Goal: Feedback & Contribution: Leave review/rating

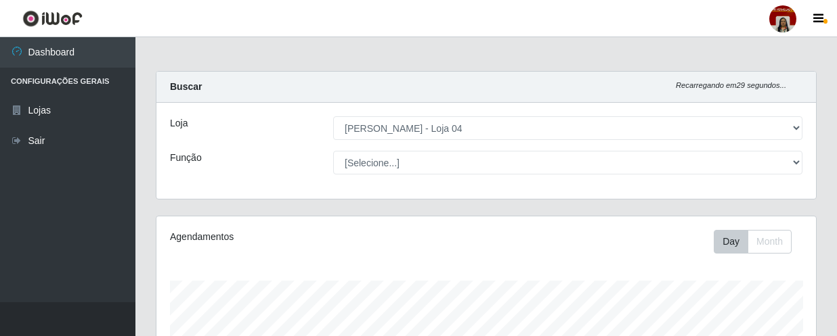
select select "251"
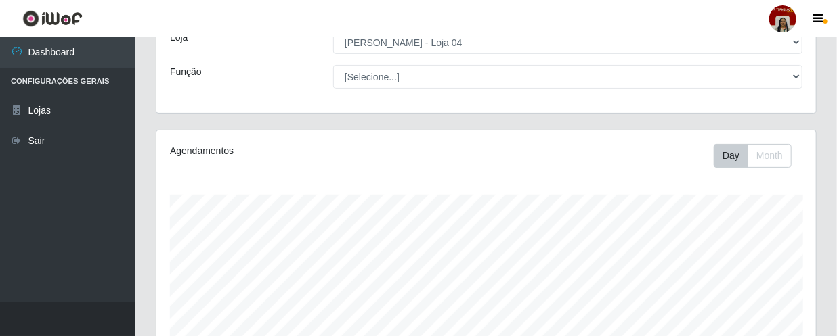
scroll to position [74, 0]
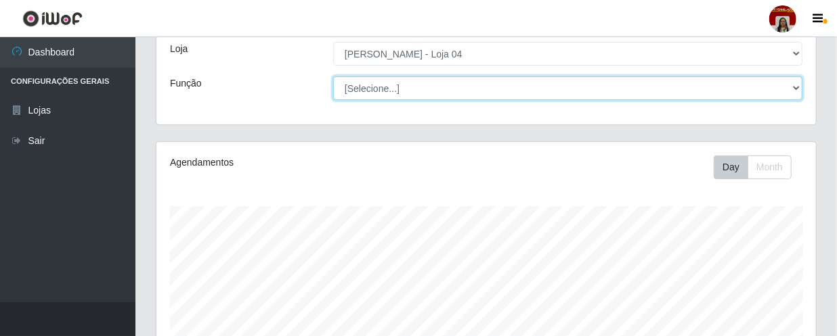
click at [788, 85] on select "[Selecione...] ASG ASG + ASG ++ Auxiliar de Depósito Auxiliar de Depósito + Aux…" at bounding box center [567, 88] width 469 height 24
click at [460, 88] on select "[Selecione...] ASG ASG + ASG ++ Auxiliar de Depósito Auxiliar de Depósito + Aux…" at bounding box center [567, 88] width 469 height 24
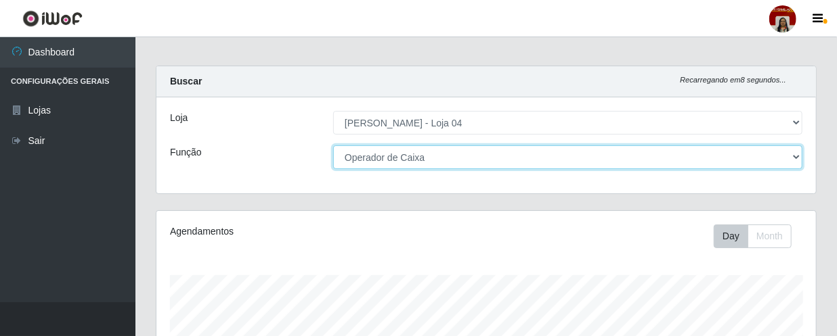
scroll to position [0, 0]
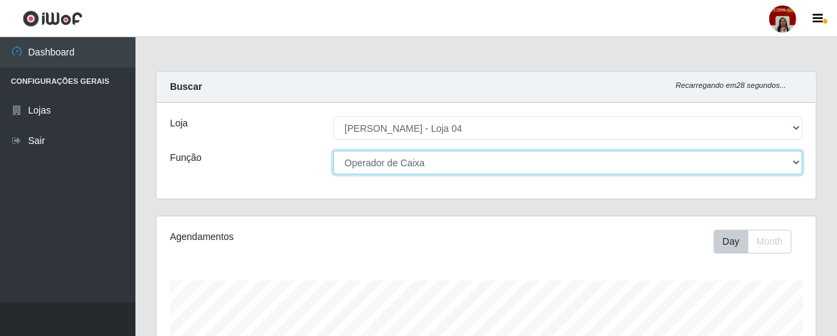
click at [787, 162] on select "[Selecione...] ASG ASG + ASG ++ Auxiliar de Depósito Auxiliar de Depósito + Aux…" at bounding box center [567, 163] width 469 height 24
click at [333, 151] on select "[Selecione...] ASG ASG + ASG ++ Auxiliar de Depósito Auxiliar de Depósito + Aux…" at bounding box center [567, 163] width 469 height 24
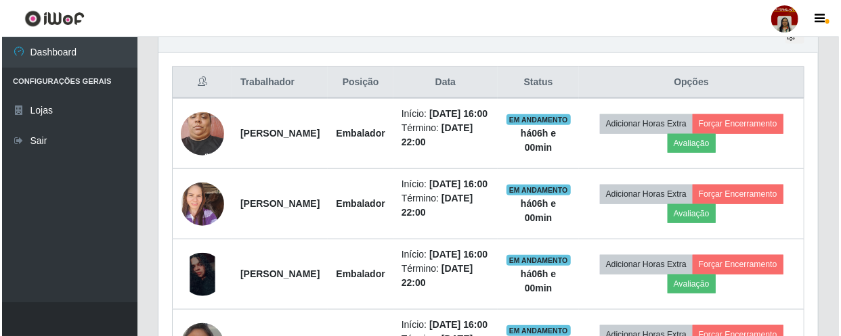
scroll to position [497, 0]
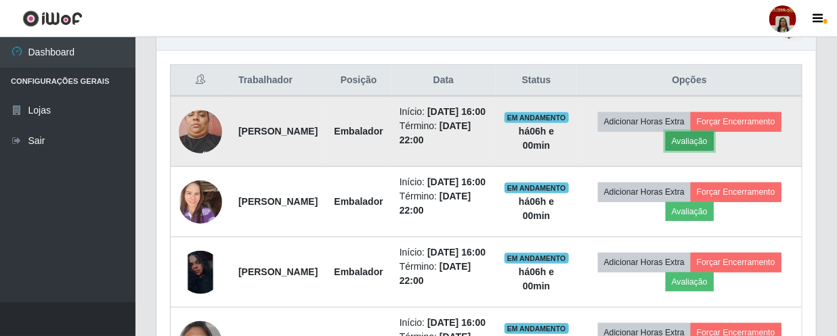
click at [714, 148] on button "Avaliação" at bounding box center [689, 141] width 48 height 19
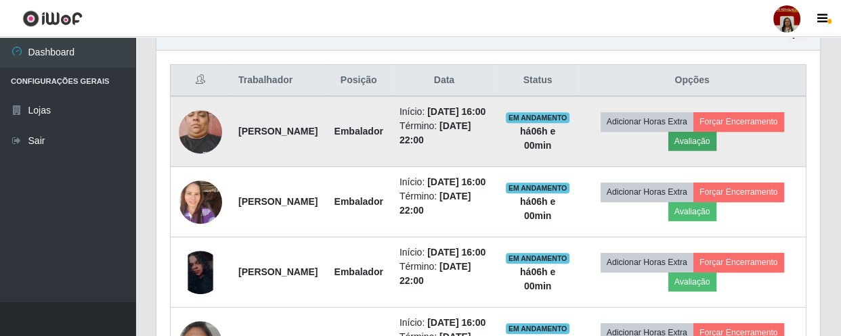
scroll to position [281, 653]
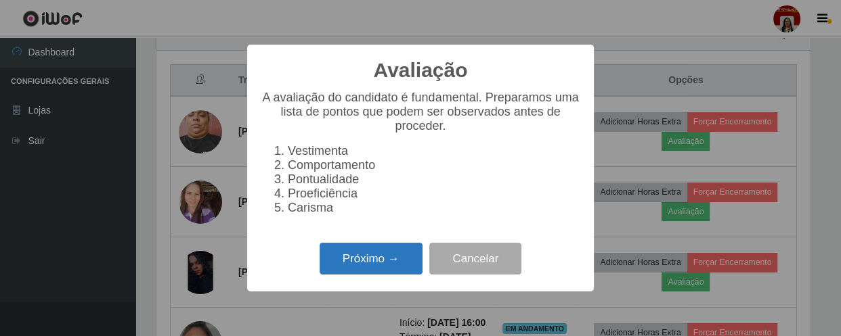
click at [383, 269] on button "Próximo →" at bounding box center [371, 259] width 103 height 32
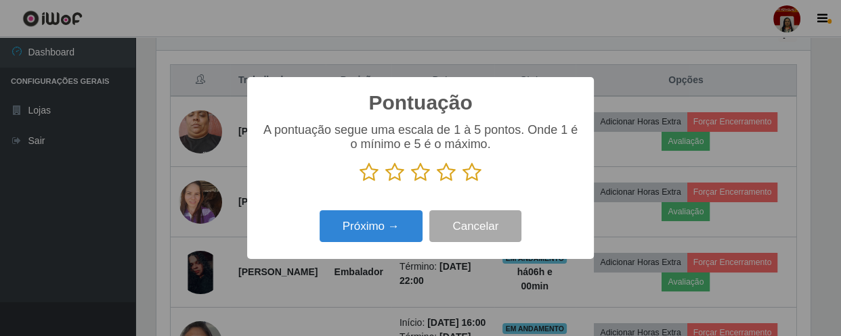
scroll to position [676691, 676317]
click at [474, 173] on icon at bounding box center [471, 172] width 19 height 20
click at [462, 183] on input "radio" at bounding box center [462, 183] width 0 height 0
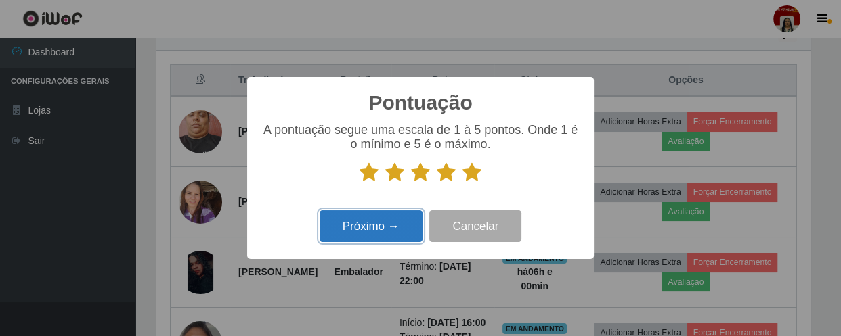
click at [382, 227] on button "Próximo →" at bounding box center [371, 227] width 103 height 32
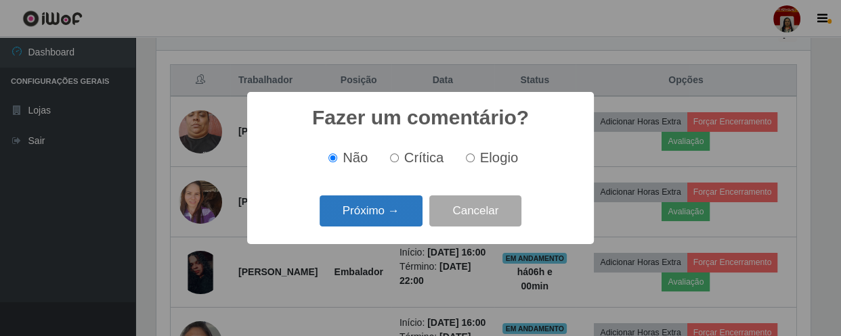
click at [370, 219] on button "Próximo →" at bounding box center [371, 212] width 103 height 32
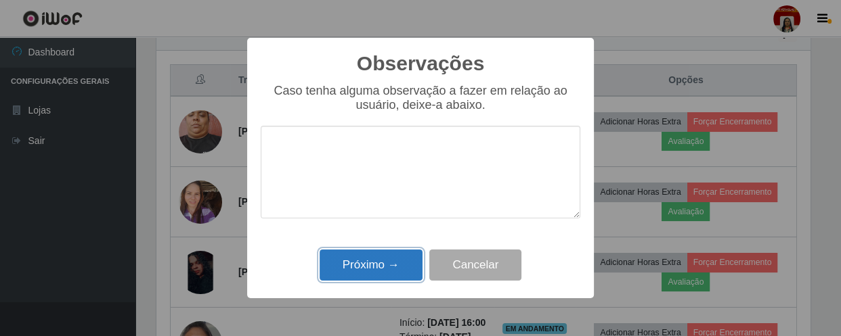
click at [376, 271] on button "Próximo →" at bounding box center [371, 266] width 103 height 32
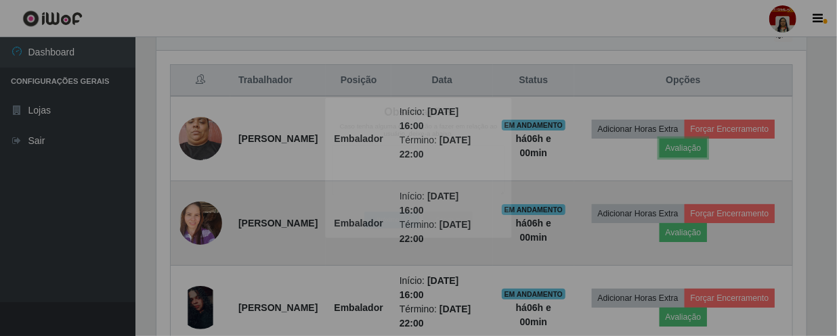
scroll to position [281, 659]
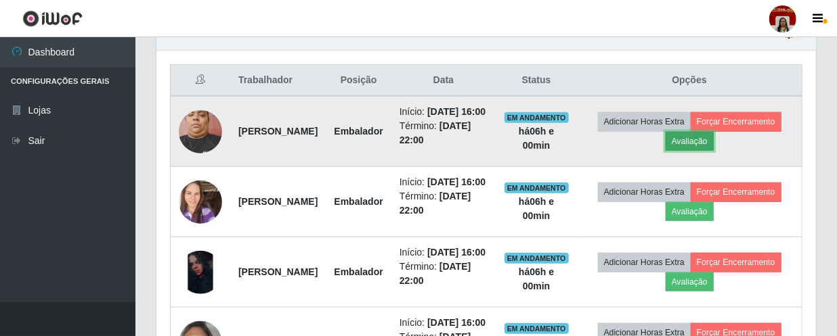
click at [714, 148] on button "Avaliação" at bounding box center [689, 141] width 48 height 19
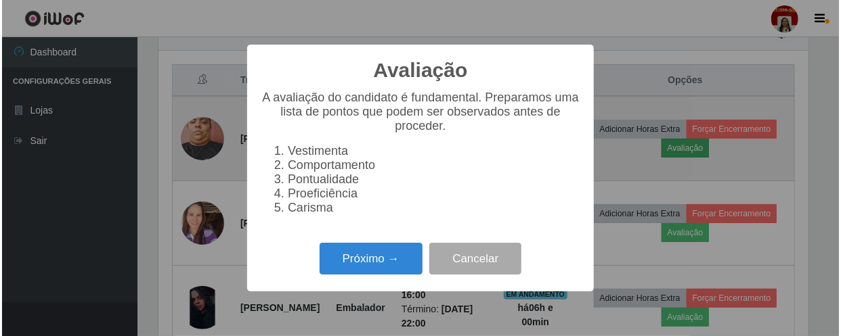
scroll to position [281, 653]
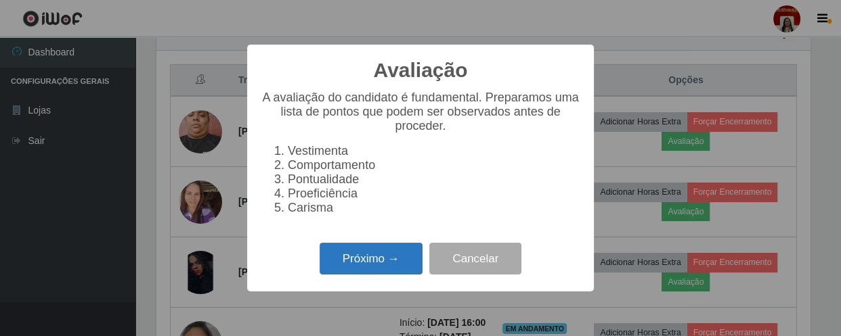
click at [391, 265] on button "Próximo →" at bounding box center [371, 259] width 103 height 32
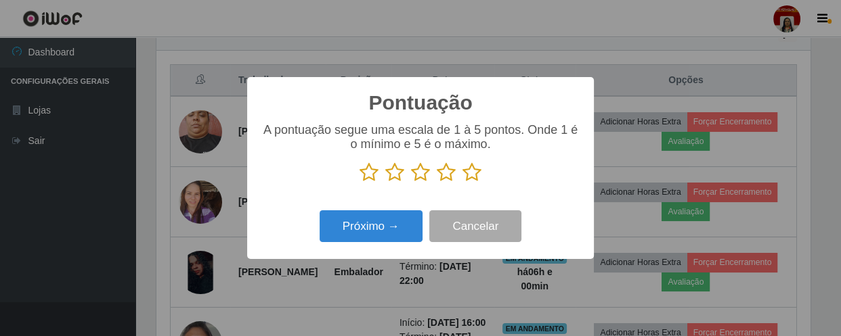
click at [467, 174] on icon at bounding box center [471, 172] width 19 height 20
click at [462, 183] on input "radio" at bounding box center [462, 183] width 0 height 0
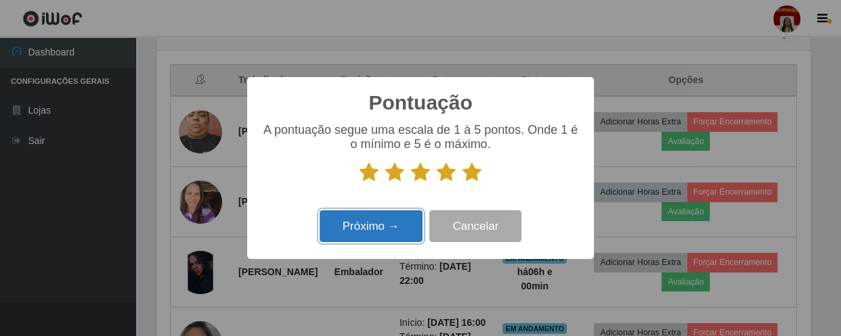
click at [387, 223] on button "Próximo →" at bounding box center [371, 227] width 103 height 32
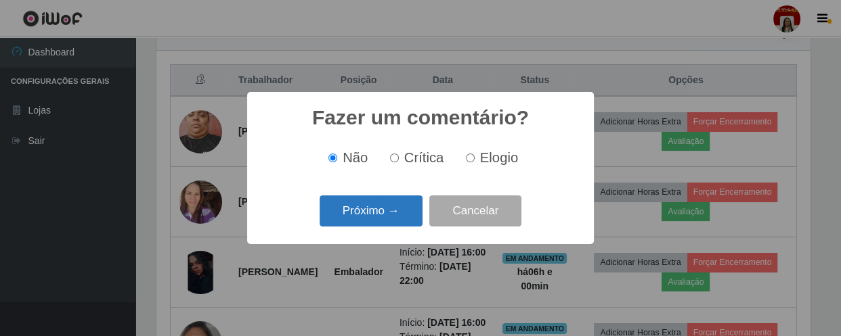
click at [408, 197] on button "Próximo →" at bounding box center [371, 212] width 103 height 32
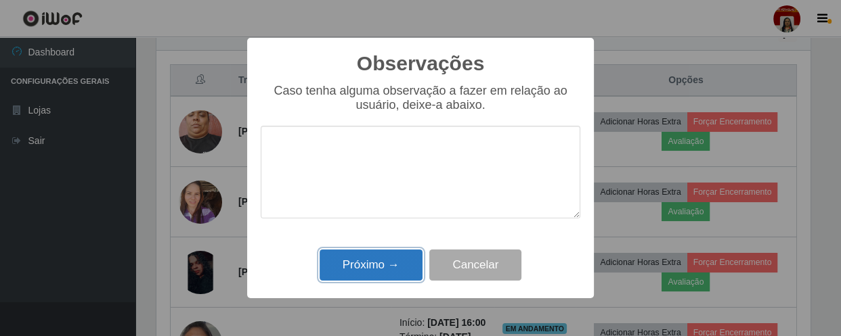
click at [392, 254] on button "Próximo →" at bounding box center [371, 266] width 103 height 32
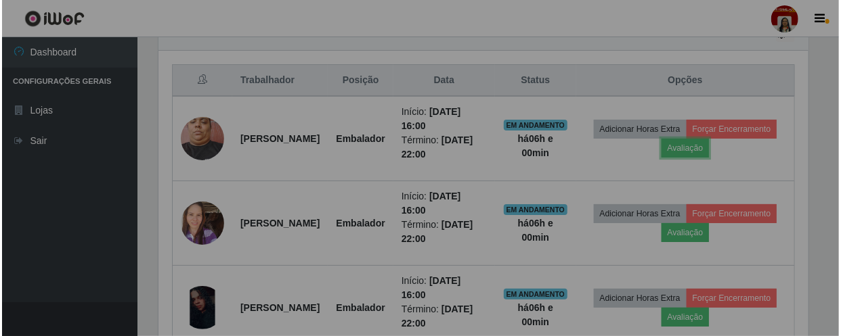
scroll to position [281, 659]
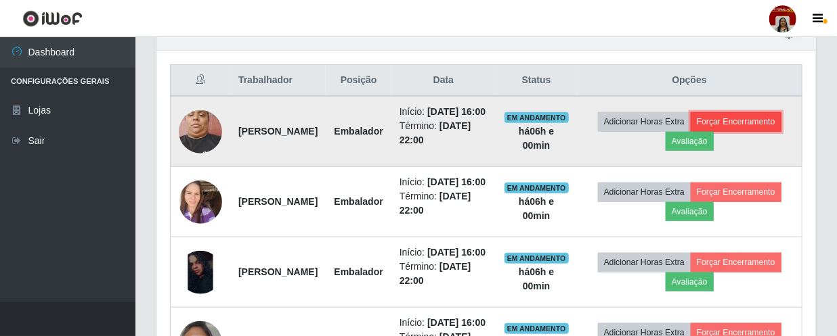
click at [691, 131] on button "Forçar Encerramento" at bounding box center [736, 121] width 91 height 19
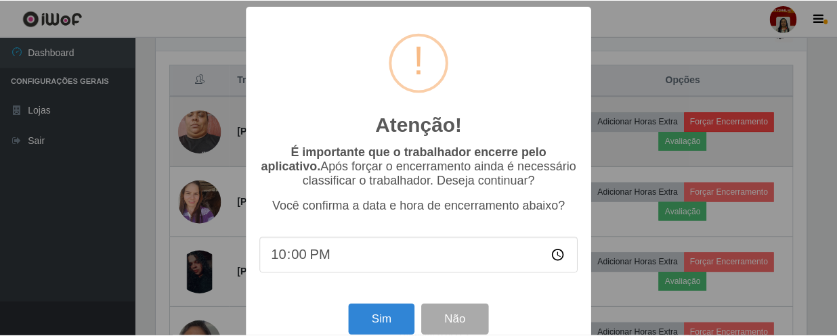
scroll to position [281, 653]
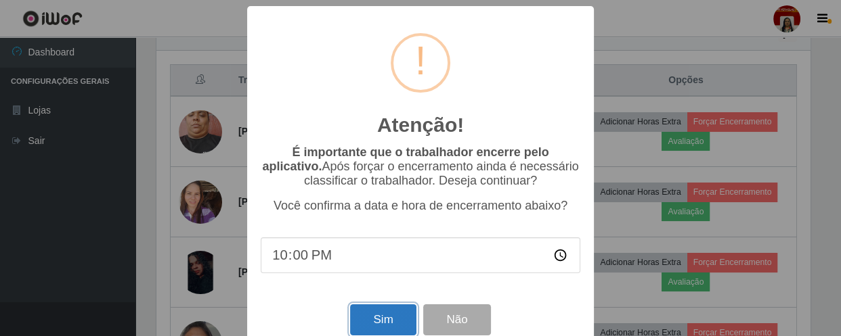
click at [394, 317] on button "Sim" at bounding box center [383, 321] width 66 height 32
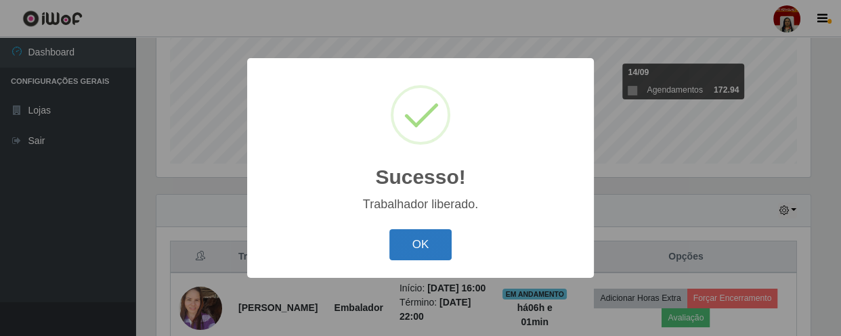
click at [424, 250] on button "OK" at bounding box center [420, 245] width 63 height 32
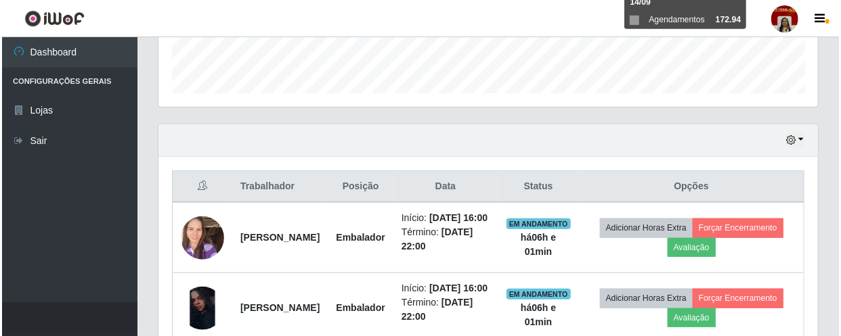
scroll to position [567, 0]
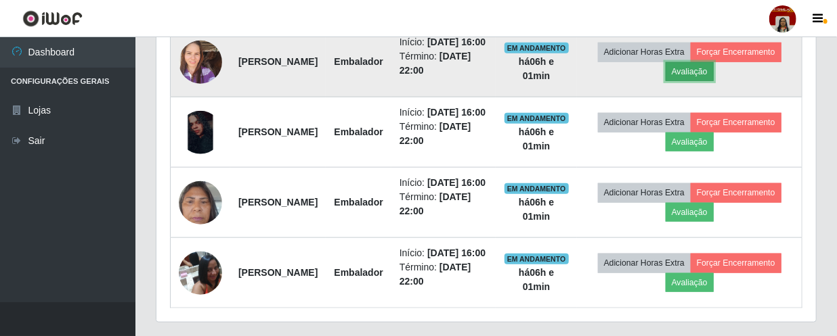
click at [714, 71] on button "Avaliação" at bounding box center [689, 71] width 48 height 19
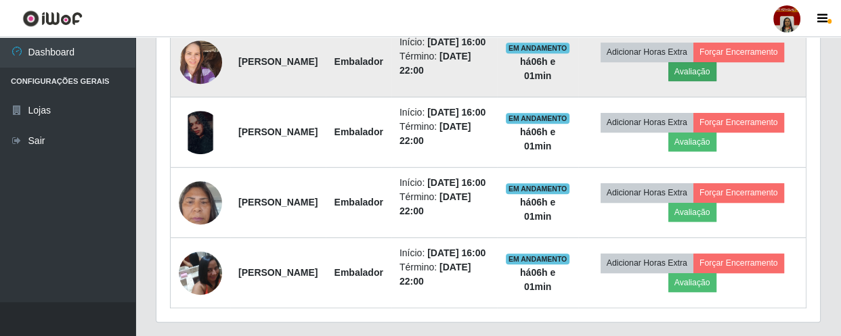
scroll to position [0, 0]
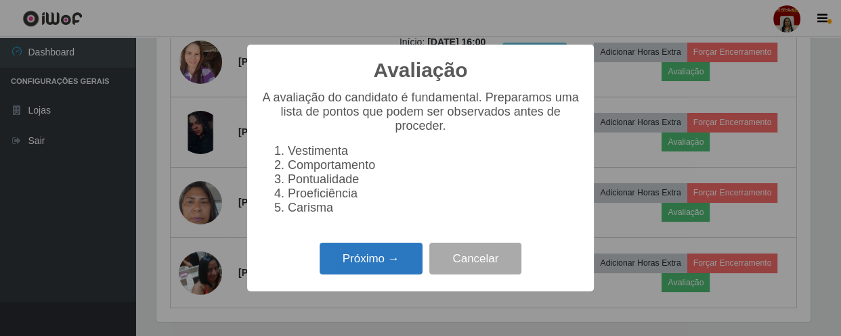
click at [385, 262] on button "Próximo →" at bounding box center [371, 259] width 103 height 32
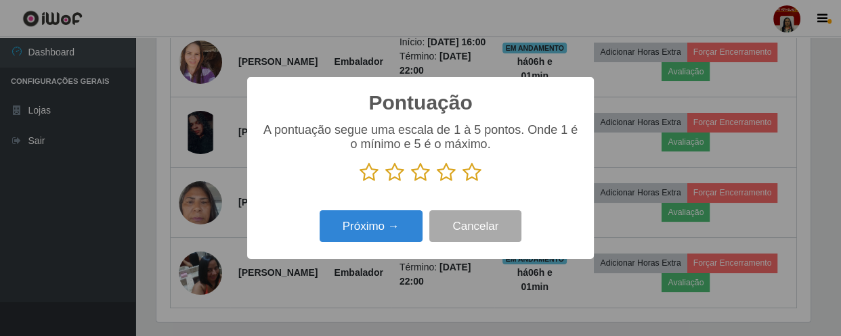
click at [467, 175] on icon at bounding box center [471, 172] width 19 height 20
click at [462, 183] on input "radio" at bounding box center [462, 183] width 0 height 0
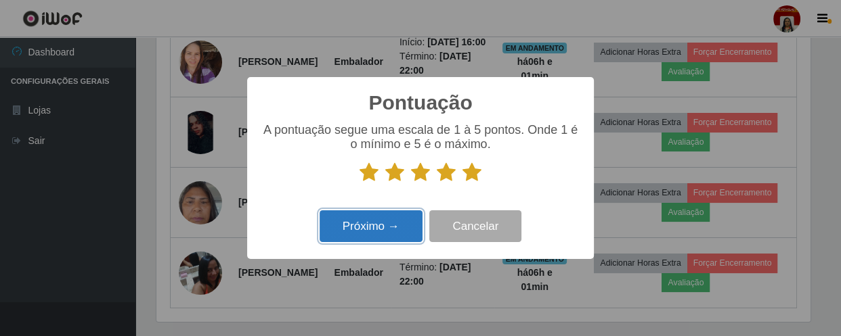
click at [401, 220] on button "Próximo →" at bounding box center [371, 227] width 103 height 32
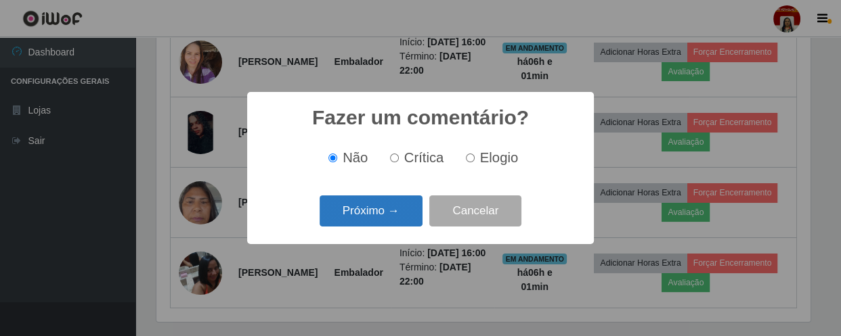
click at [400, 219] on button "Próximo →" at bounding box center [371, 212] width 103 height 32
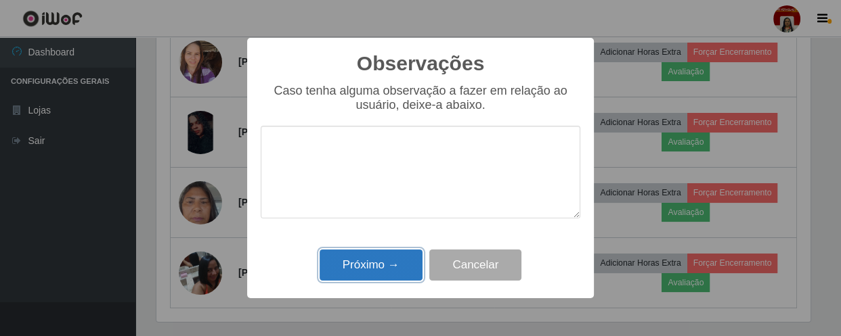
click at [395, 273] on button "Próximo →" at bounding box center [371, 266] width 103 height 32
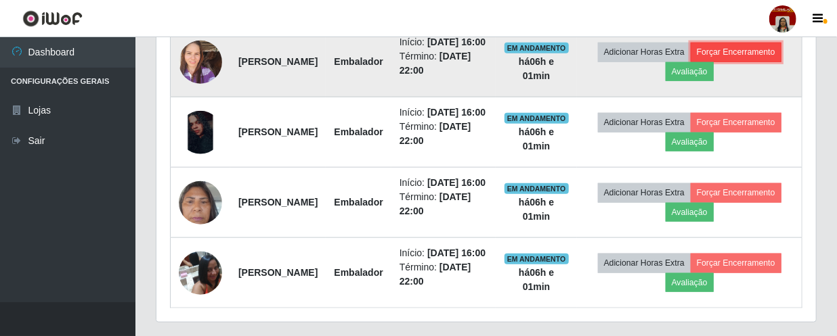
click at [691, 62] on button "Forçar Encerramento" at bounding box center [736, 52] width 91 height 19
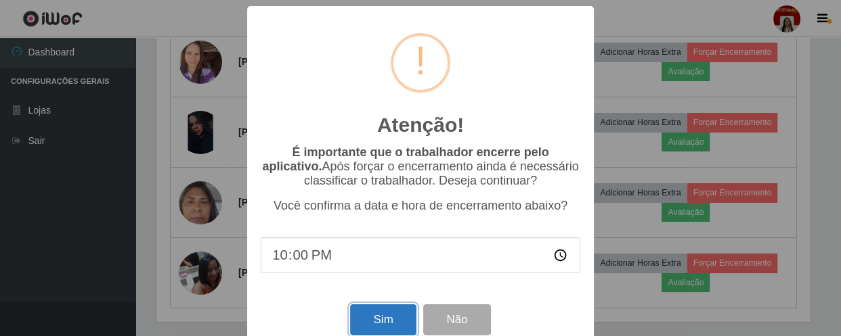
click at [367, 331] on button "Sim" at bounding box center [383, 321] width 66 height 32
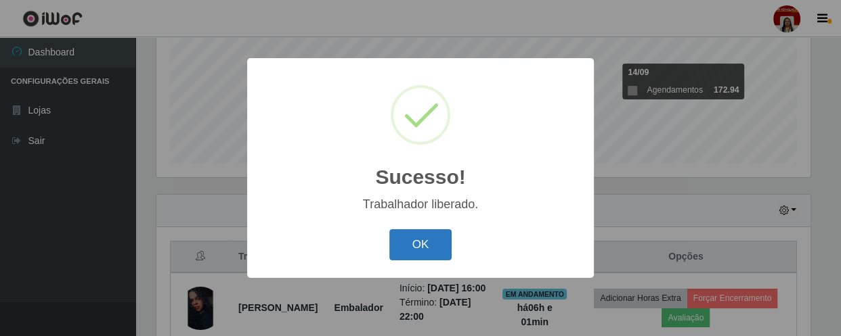
click at [419, 250] on button "OK" at bounding box center [420, 245] width 63 height 32
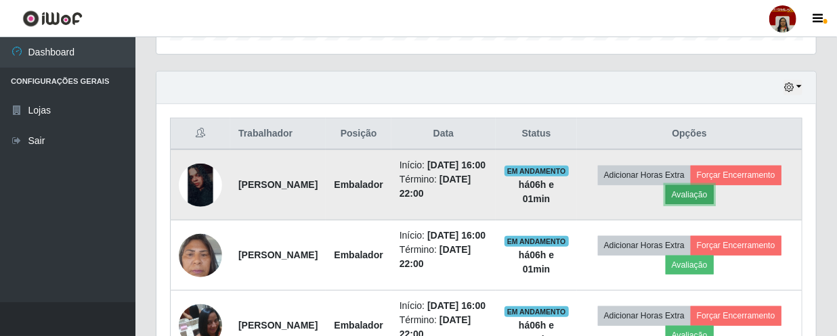
click at [714, 194] on button "Avaliação" at bounding box center [689, 194] width 48 height 19
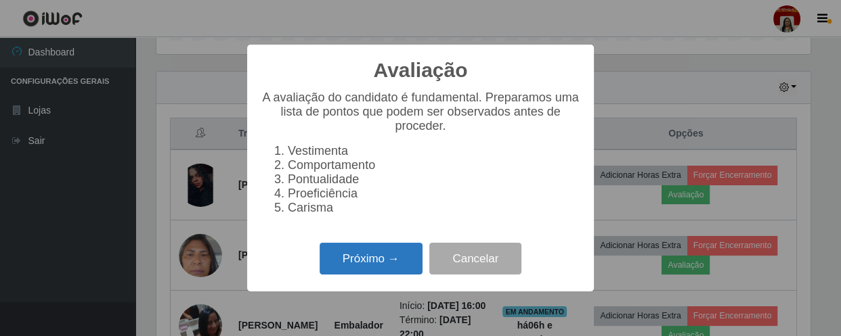
click at [386, 264] on button "Próximo →" at bounding box center [371, 259] width 103 height 32
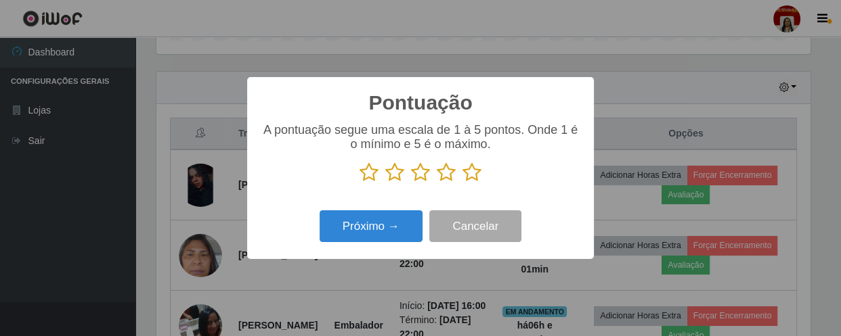
click at [472, 176] on icon at bounding box center [471, 172] width 19 height 20
click at [462, 183] on input "radio" at bounding box center [462, 183] width 0 height 0
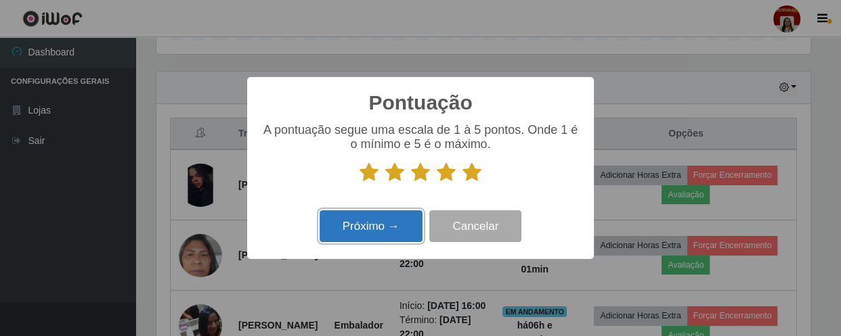
click at [395, 232] on button "Próximo →" at bounding box center [371, 227] width 103 height 32
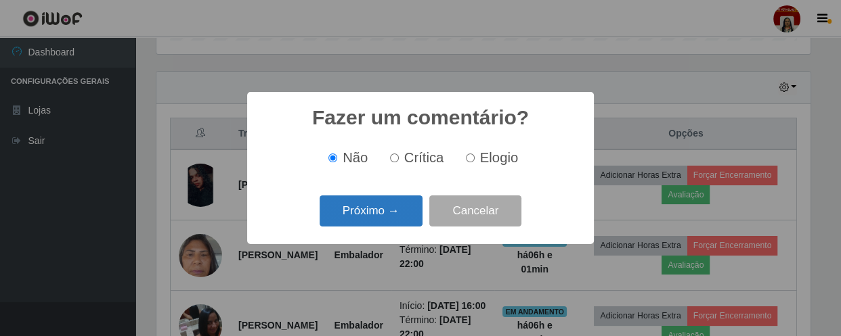
click at [387, 222] on button "Próximo →" at bounding box center [371, 212] width 103 height 32
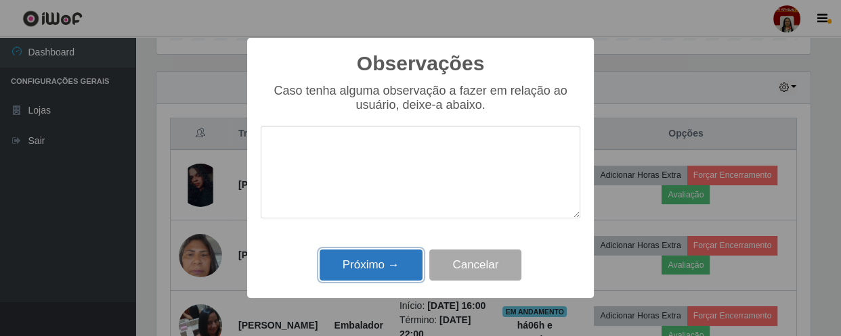
click at [385, 262] on button "Próximo →" at bounding box center [371, 266] width 103 height 32
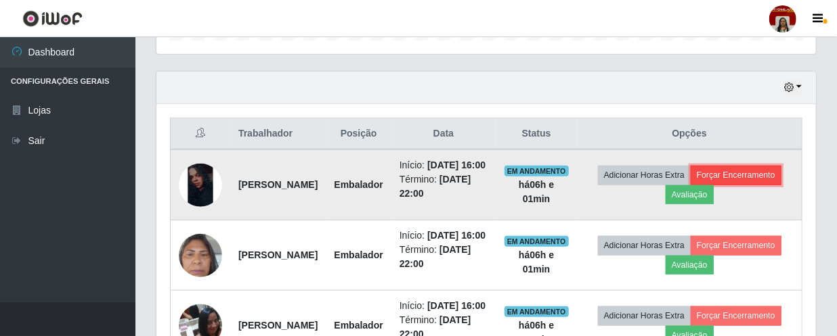
click at [691, 185] on button "Forçar Encerramento" at bounding box center [736, 175] width 91 height 19
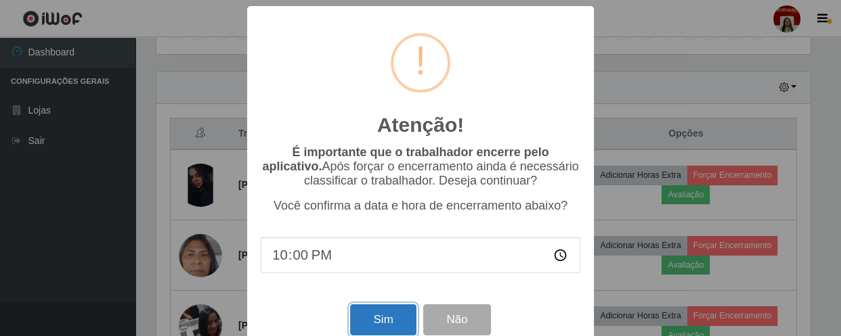
click at [393, 321] on button "Sim" at bounding box center [383, 321] width 66 height 32
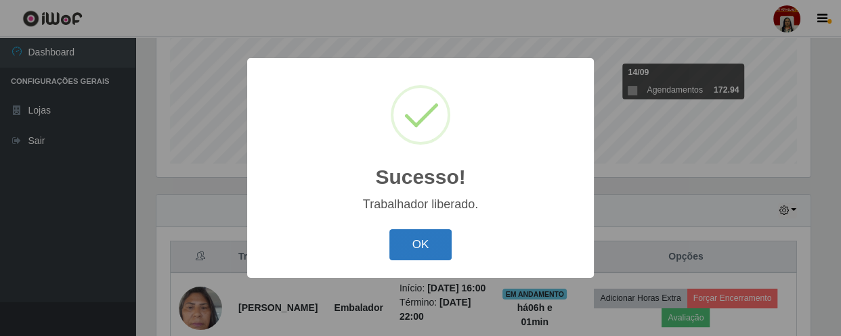
click at [439, 235] on button "OK" at bounding box center [420, 245] width 63 height 32
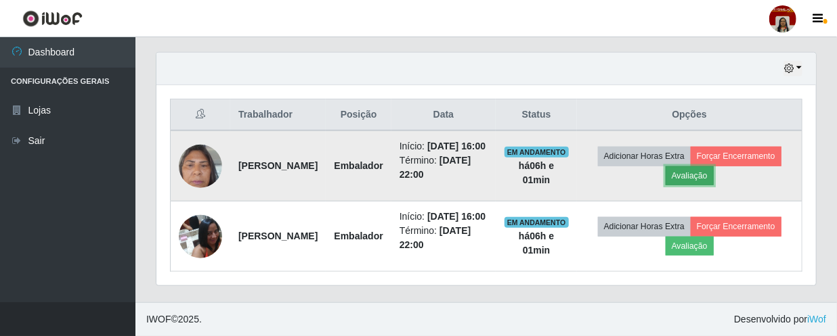
click at [714, 167] on button "Avaliação" at bounding box center [689, 176] width 48 height 19
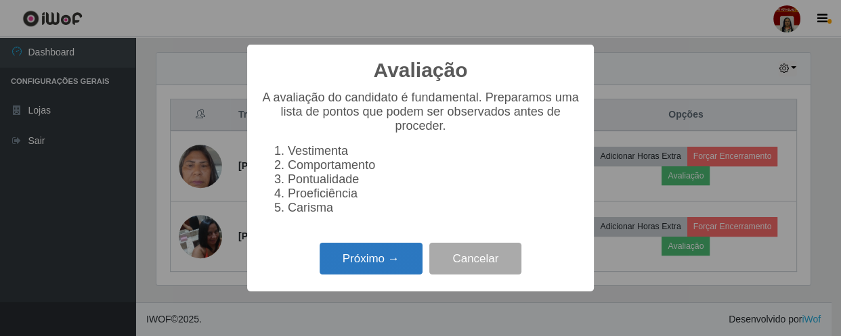
click at [387, 267] on button "Próximo →" at bounding box center [371, 259] width 103 height 32
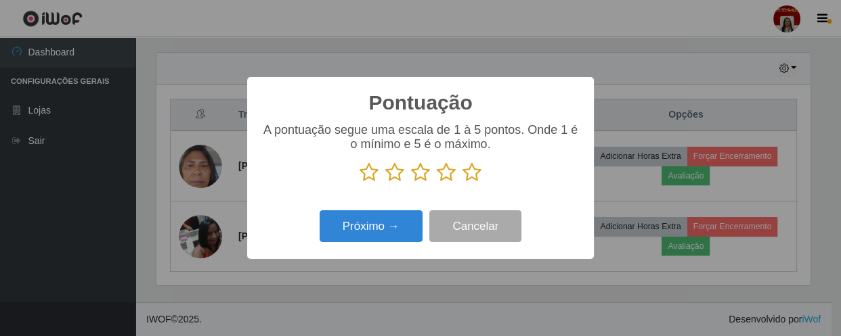
click at [472, 174] on icon at bounding box center [471, 172] width 19 height 20
click at [462, 183] on input "radio" at bounding box center [462, 183] width 0 height 0
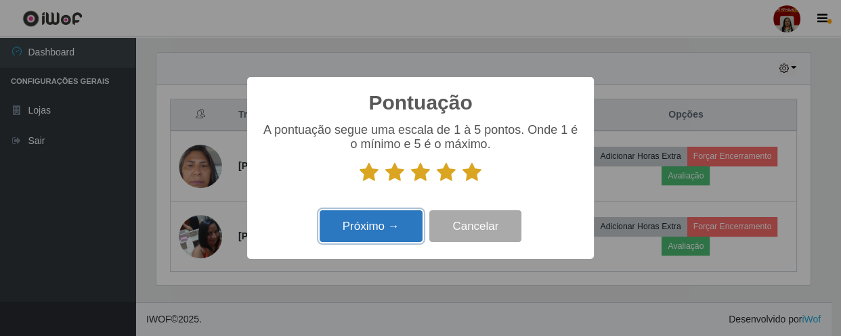
click at [393, 225] on button "Próximo →" at bounding box center [371, 227] width 103 height 32
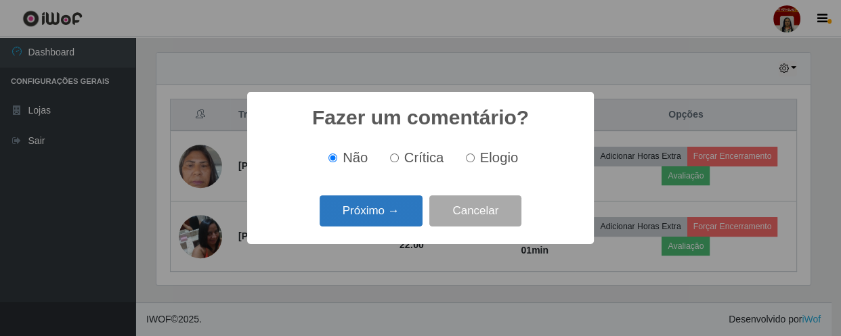
click at [393, 215] on button "Próximo →" at bounding box center [371, 212] width 103 height 32
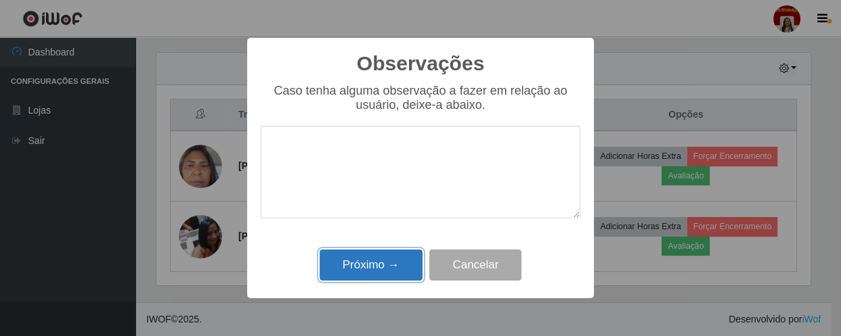
click at [389, 259] on button "Próximo →" at bounding box center [371, 266] width 103 height 32
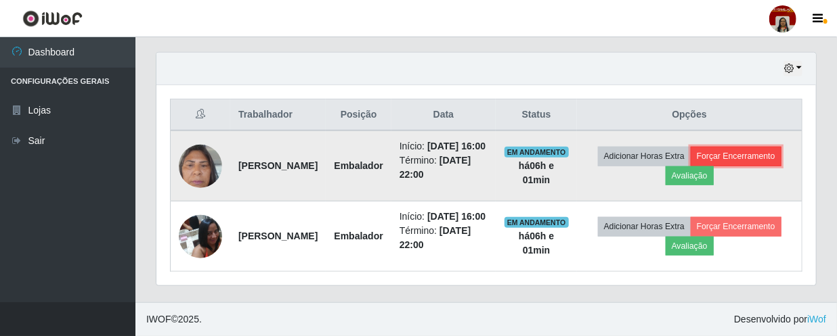
click at [709, 158] on button "Forçar Encerramento" at bounding box center [736, 156] width 91 height 19
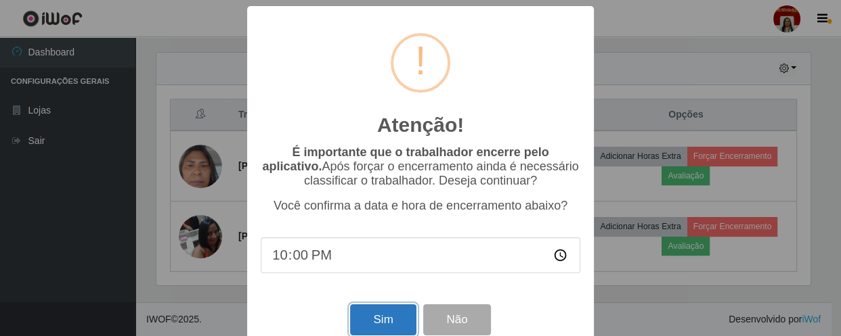
click at [394, 313] on button "Sim" at bounding box center [383, 321] width 66 height 32
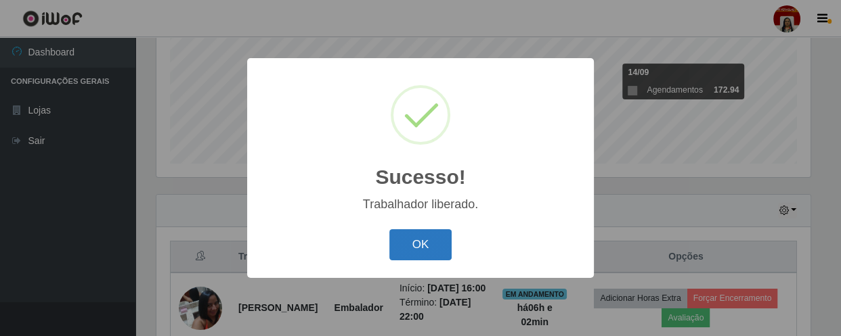
click at [433, 242] on button "OK" at bounding box center [420, 245] width 63 height 32
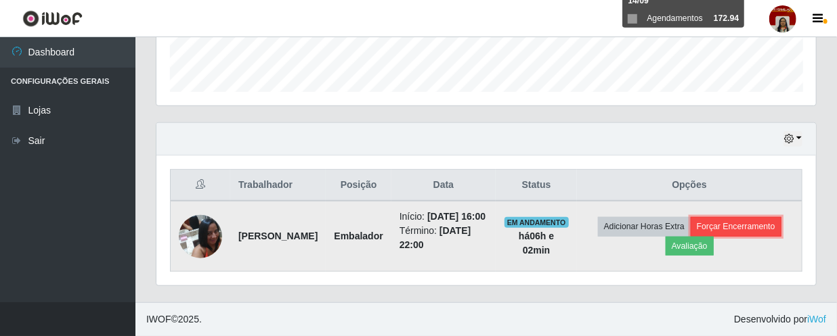
click at [728, 221] on button "Forçar Encerramento" at bounding box center [736, 226] width 91 height 19
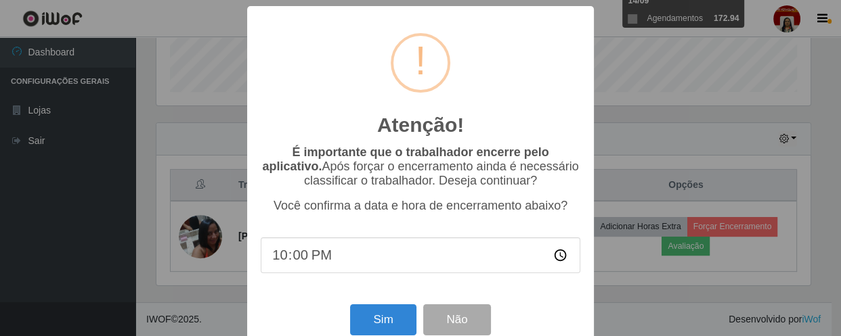
click at [634, 303] on div "Atenção! × É importante que o trabalhador encerre pelo aplicativo. Após forçar …" at bounding box center [420, 168] width 841 height 336
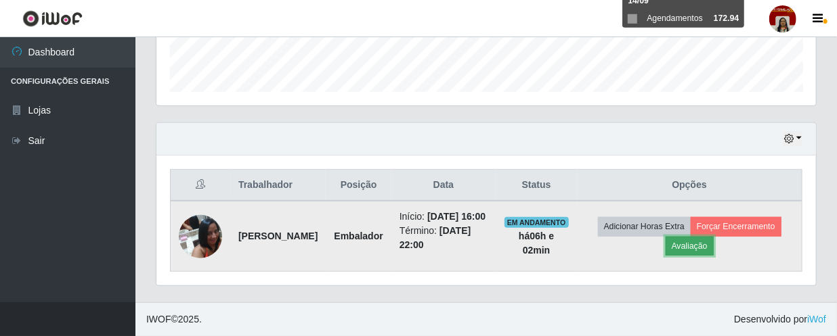
click at [701, 240] on button "Avaliação" at bounding box center [689, 246] width 48 height 19
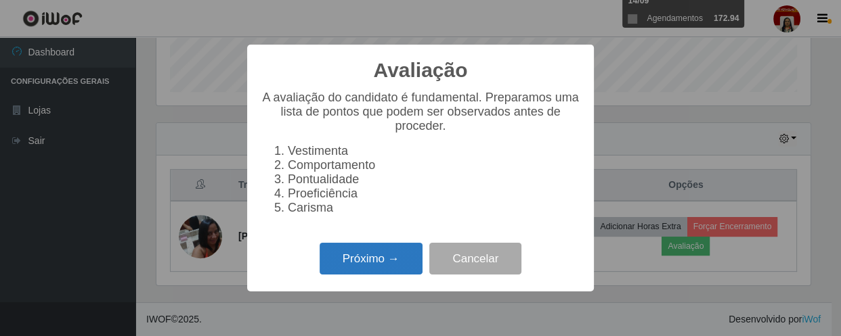
click at [364, 268] on button "Próximo →" at bounding box center [371, 259] width 103 height 32
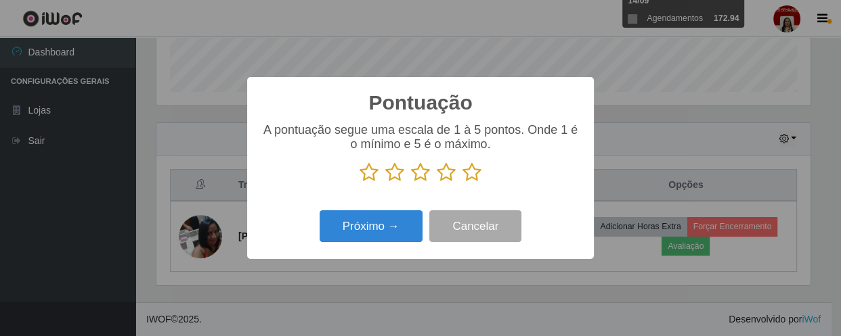
click at [472, 172] on icon at bounding box center [471, 172] width 19 height 20
click at [462, 183] on input "radio" at bounding box center [462, 183] width 0 height 0
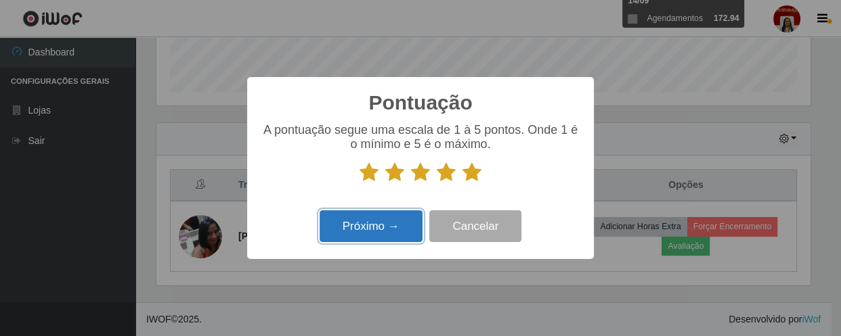
click at [375, 227] on button "Próximo →" at bounding box center [371, 227] width 103 height 32
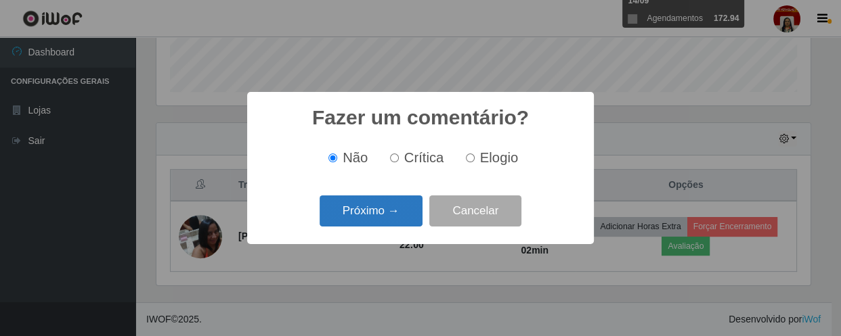
click at [380, 213] on button "Próximo →" at bounding box center [371, 212] width 103 height 32
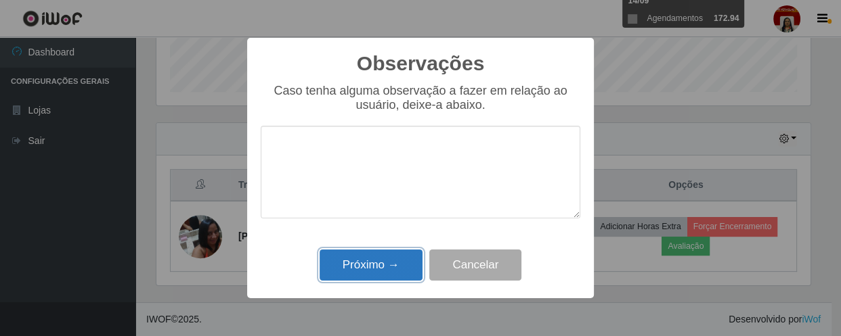
click at [372, 276] on button "Próximo →" at bounding box center [371, 266] width 103 height 32
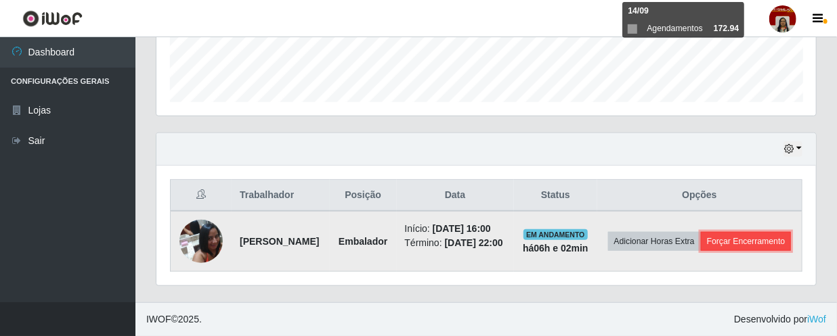
click at [714, 249] on button "Forçar Encerramento" at bounding box center [746, 241] width 91 height 19
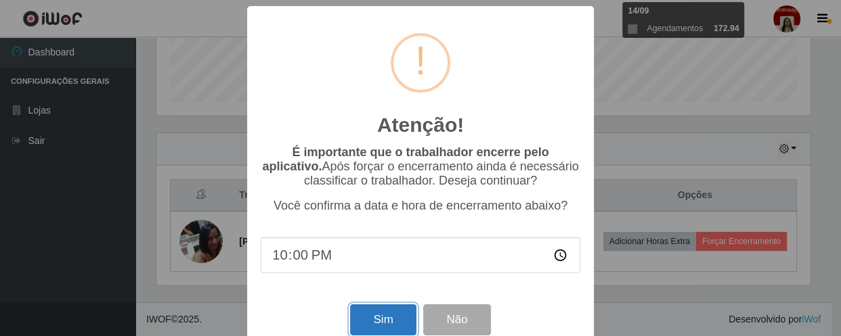
click at [375, 324] on button "Sim" at bounding box center [383, 321] width 66 height 32
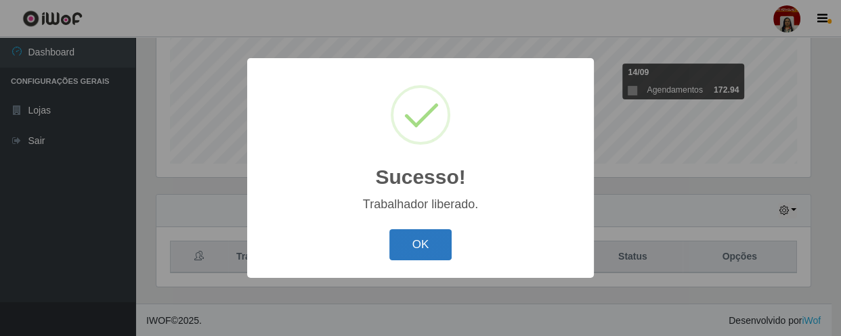
click at [414, 238] on button "OK" at bounding box center [420, 245] width 63 height 32
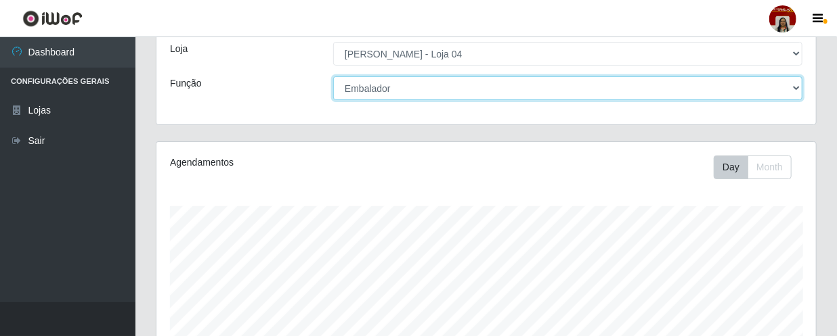
click at [796, 85] on select "[Selecione...] ASG ASG + ASG ++ Auxiliar de Depósito Auxiliar de Depósito + Aux…" at bounding box center [567, 88] width 469 height 24
click at [333, 76] on select "[Selecione...] ASG ASG + ASG ++ Auxiliar de Depósito Auxiliar de Depósito + Aux…" at bounding box center [567, 88] width 469 height 24
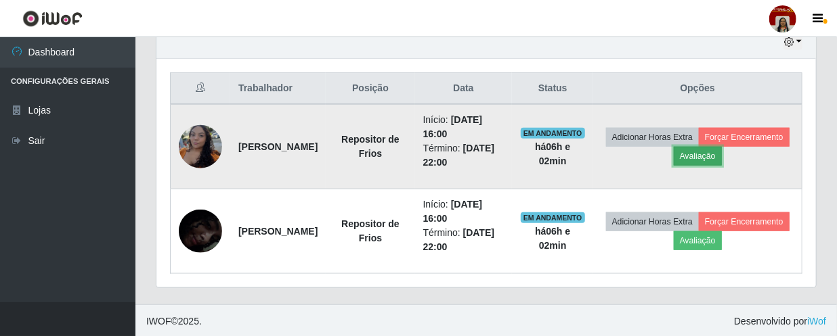
click at [722, 155] on button "Avaliação" at bounding box center [698, 156] width 48 height 19
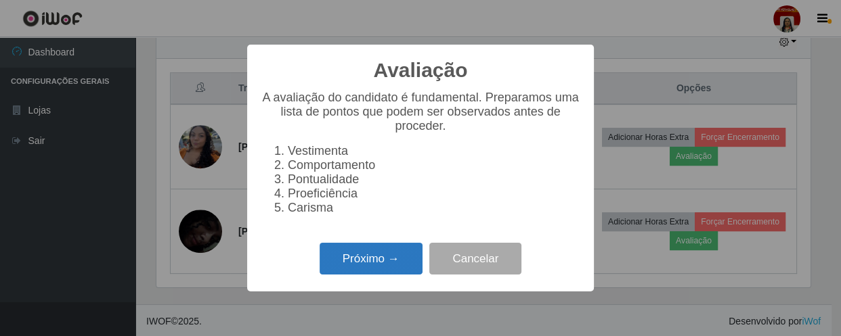
click at [359, 275] on button "Próximo →" at bounding box center [371, 259] width 103 height 32
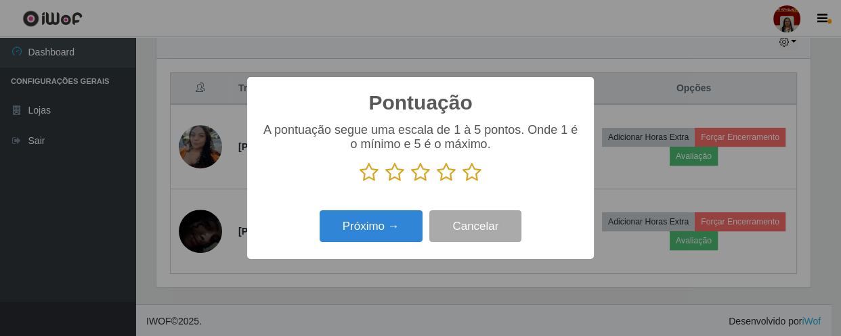
click at [478, 173] on icon at bounding box center [471, 172] width 19 height 20
click at [462, 183] on input "radio" at bounding box center [462, 183] width 0 height 0
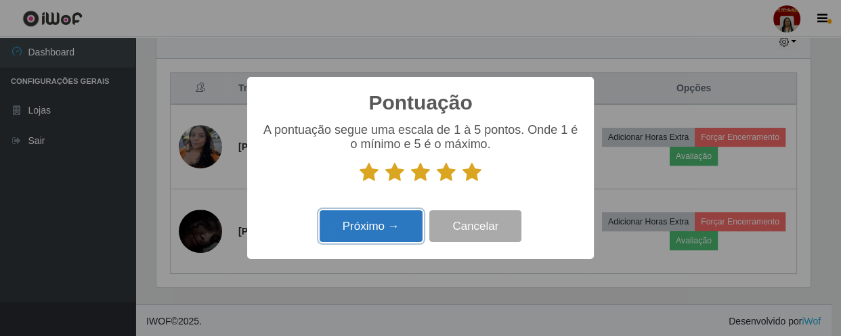
click at [396, 227] on button "Próximo →" at bounding box center [371, 227] width 103 height 32
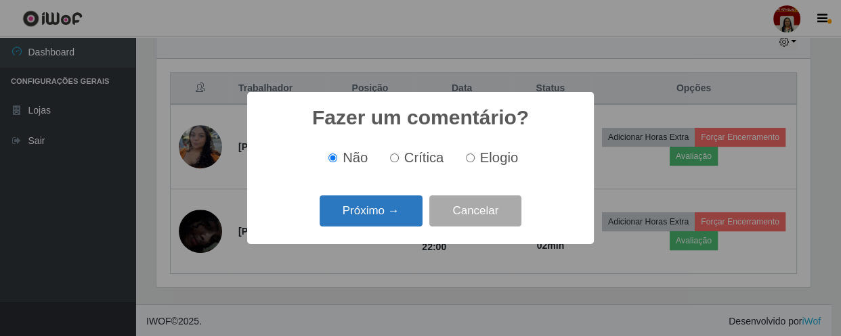
click at [389, 216] on button "Próximo →" at bounding box center [371, 212] width 103 height 32
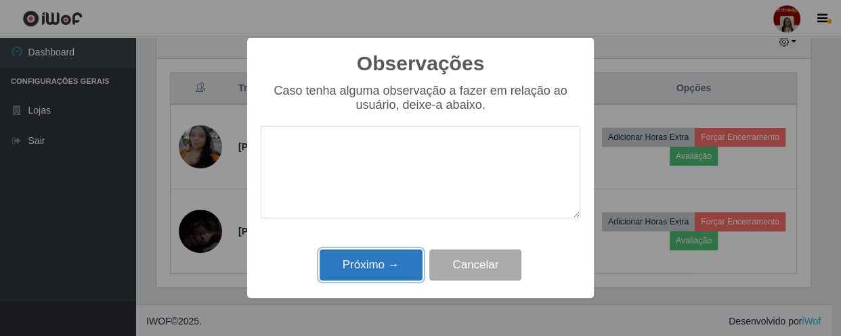
click at [381, 266] on button "Próximo →" at bounding box center [371, 266] width 103 height 32
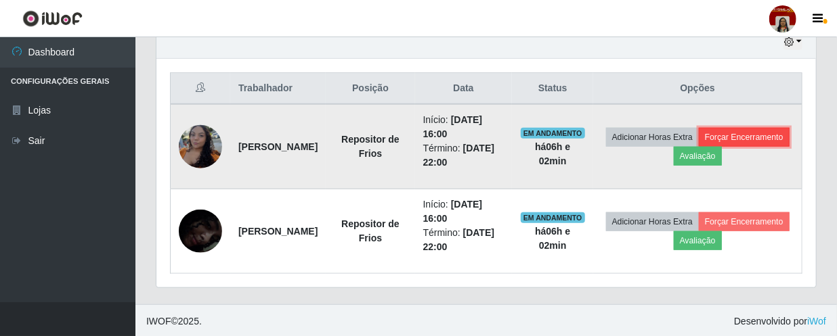
click at [699, 147] on button "Forçar Encerramento" at bounding box center [744, 137] width 91 height 19
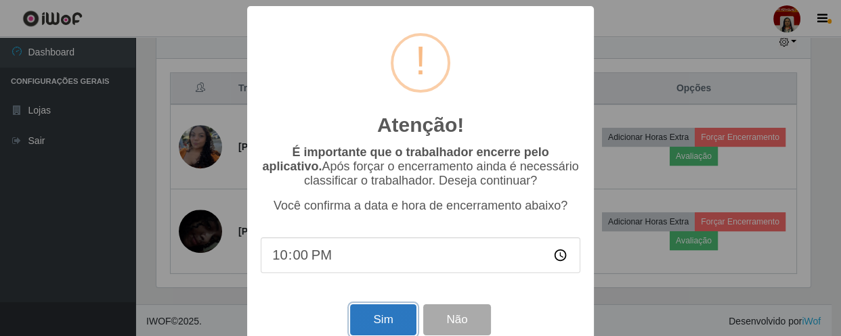
click at [386, 321] on button "Sim" at bounding box center [383, 321] width 66 height 32
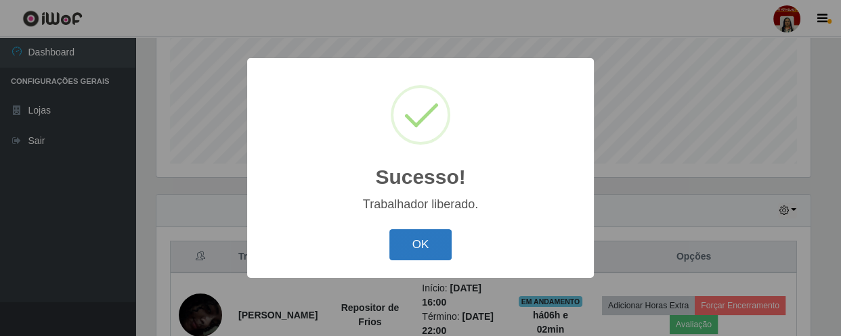
click at [408, 251] on button "OK" at bounding box center [420, 245] width 63 height 32
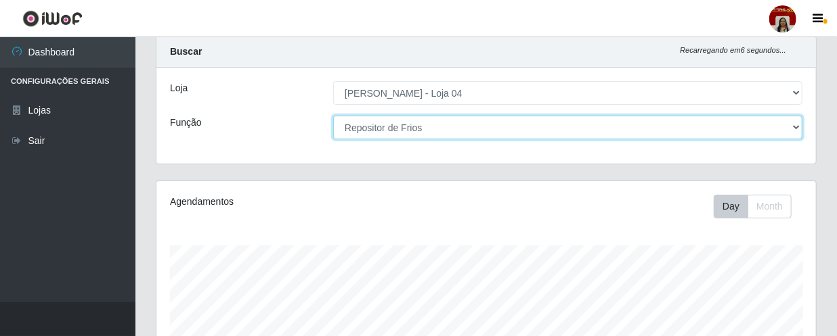
click at [799, 126] on select "[Selecione...] ASG ASG + ASG ++ Auxiliar de Depósito Auxiliar de Depósito + Aux…" at bounding box center [567, 128] width 469 height 24
click at [333, 116] on select "[Selecione...] ASG ASG + ASG ++ Auxiliar de Depósito Auxiliar de Depósito + Aux…" at bounding box center [567, 128] width 469 height 24
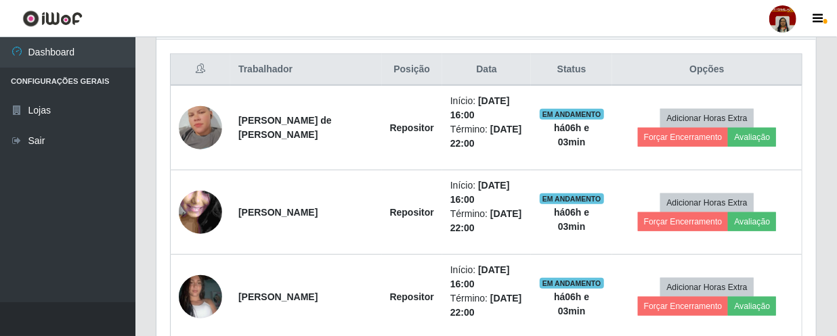
scroll to position [567, 0]
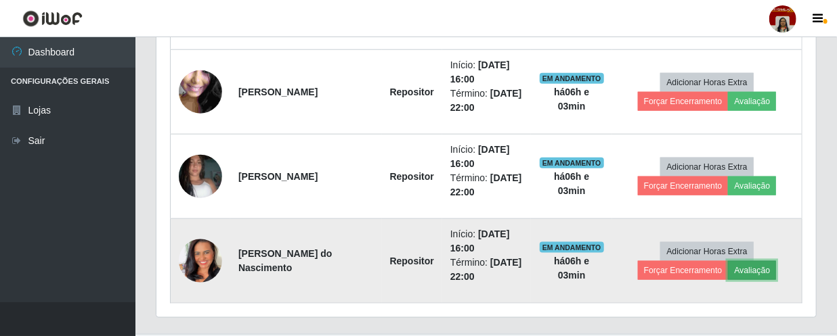
click at [756, 271] on button "Avaliação" at bounding box center [752, 270] width 48 height 19
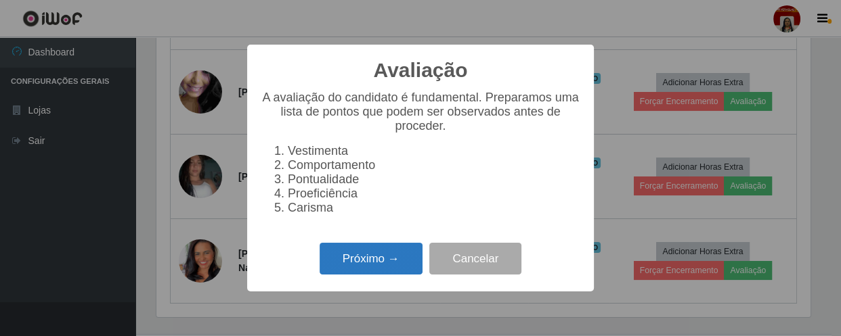
click at [378, 273] on button "Próximo →" at bounding box center [371, 259] width 103 height 32
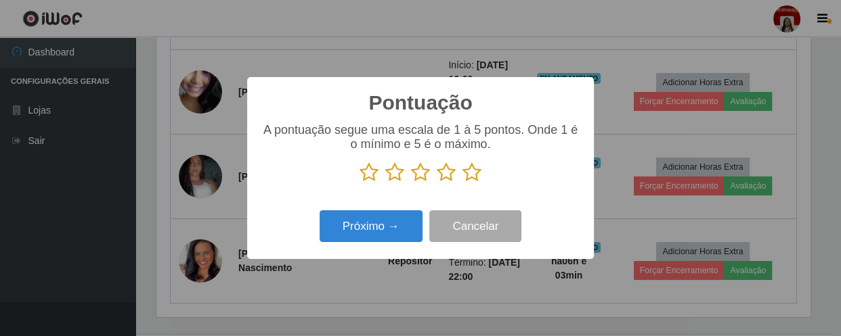
click at [476, 176] on icon at bounding box center [471, 172] width 19 height 20
click at [462, 183] on input "radio" at bounding box center [462, 183] width 0 height 0
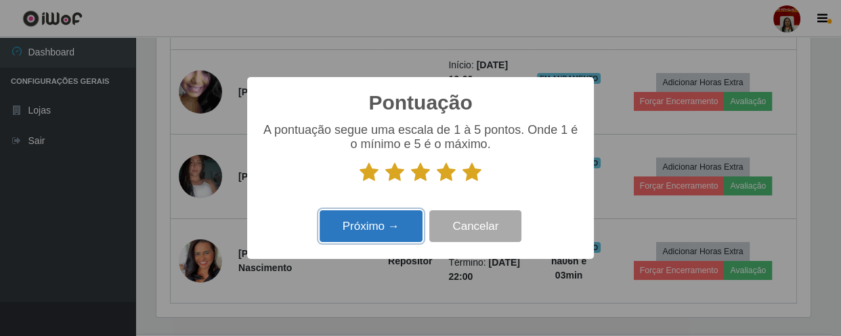
click at [391, 227] on button "Próximo →" at bounding box center [371, 227] width 103 height 32
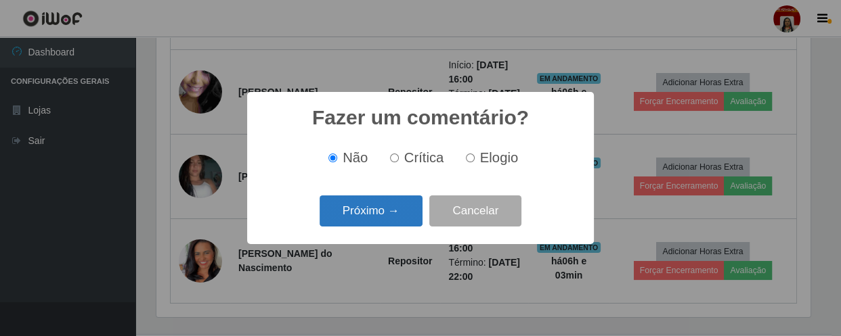
click at [389, 223] on button "Próximo →" at bounding box center [371, 212] width 103 height 32
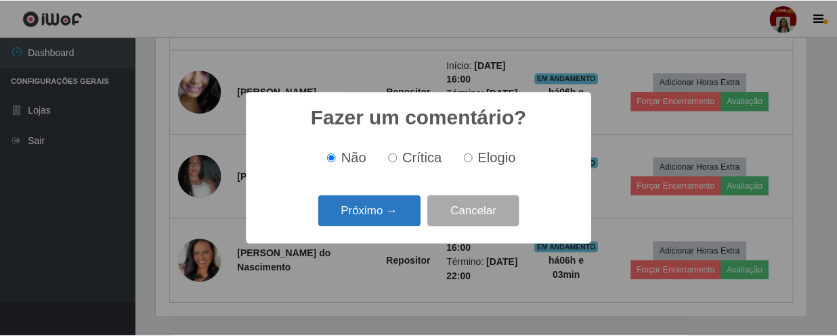
scroll to position [676691, 676317]
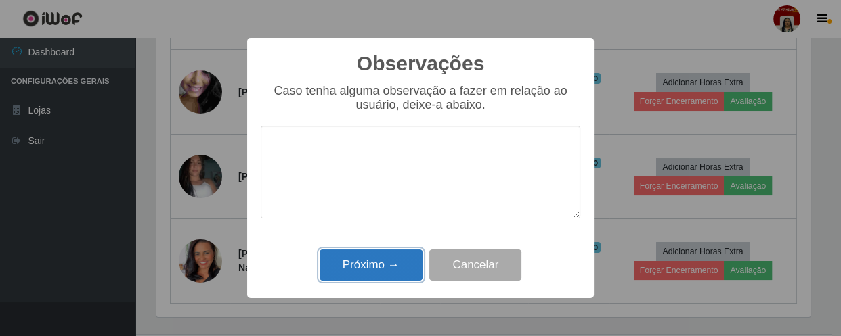
click at [382, 274] on button "Próximo →" at bounding box center [371, 266] width 103 height 32
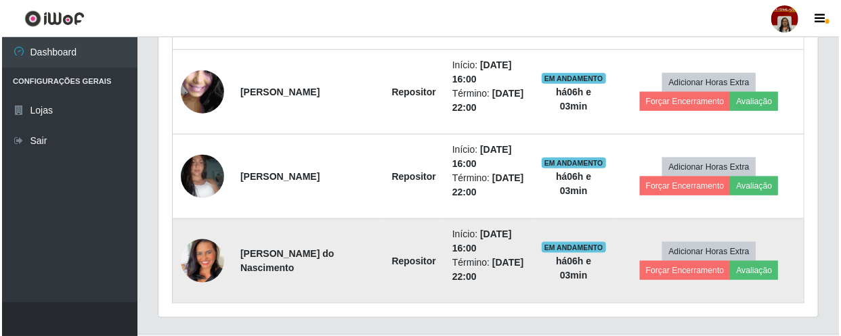
scroll to position [281, 659]
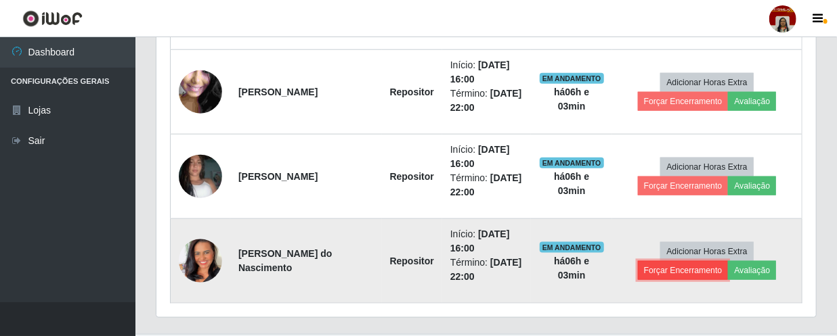
click at [697, 273] on button "Forçar Encerramento" at bounding box center [683, 270] width 91 height 19
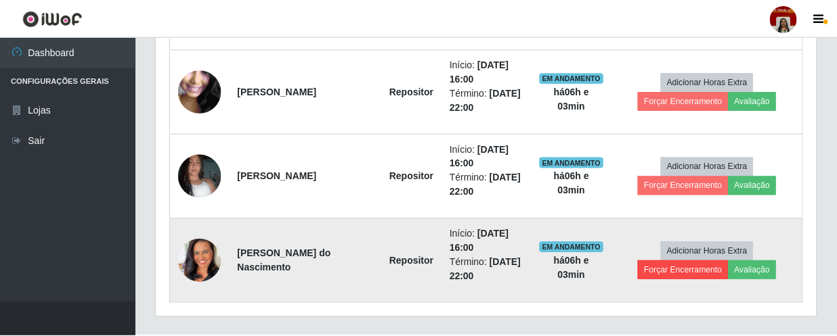
scroll to position [281, 653]
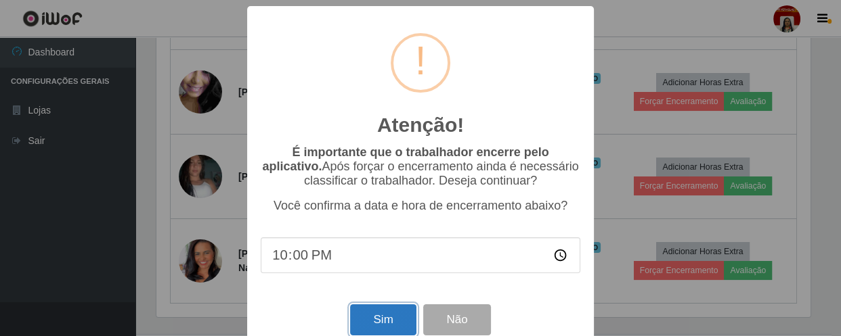
click at [369, 320] on button "Sim" at bounding box center [383, 321] width 66 height 32
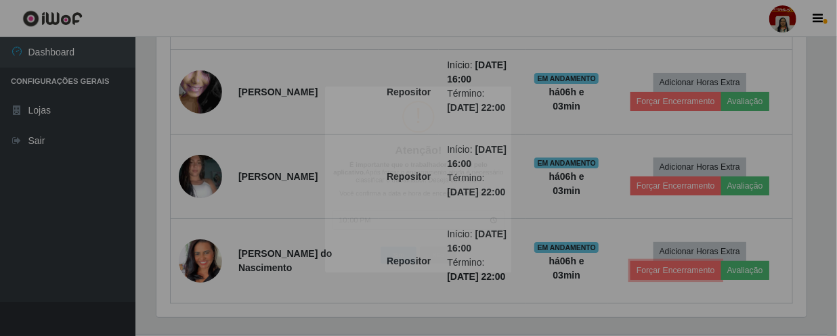
scroll to position [676691, 676312]
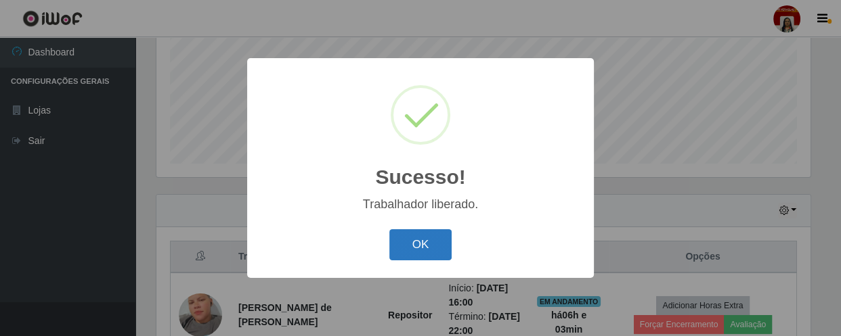
click at [420, 250] on button "OK" at bounding box center [420, 245] width 63 height 32
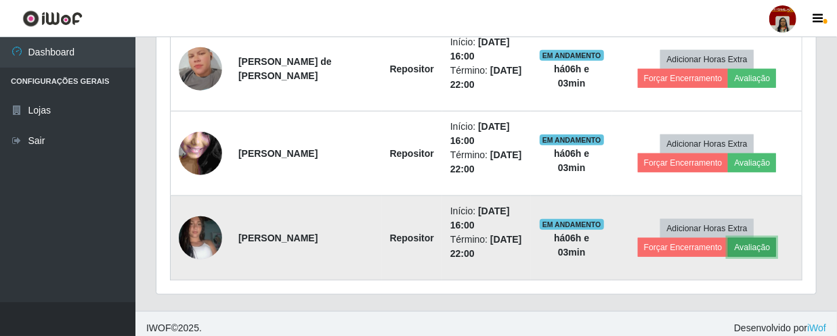
click at [763, 249] on button "Avaliação" at bounding box center [752, 247] width 48 height 19
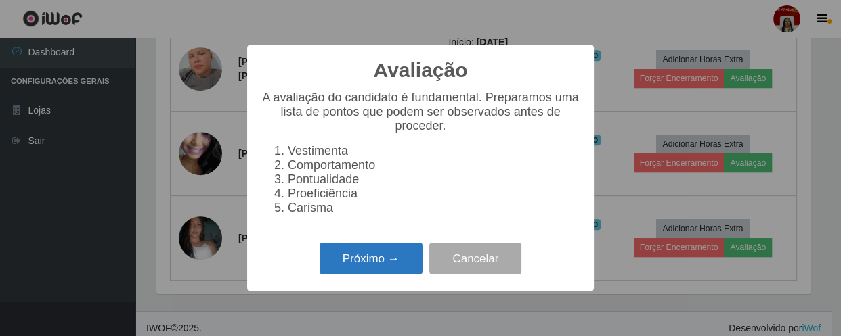
click at [370, 262] on button "Próximo →" at bounding box center [371, 259] width 103 height 32
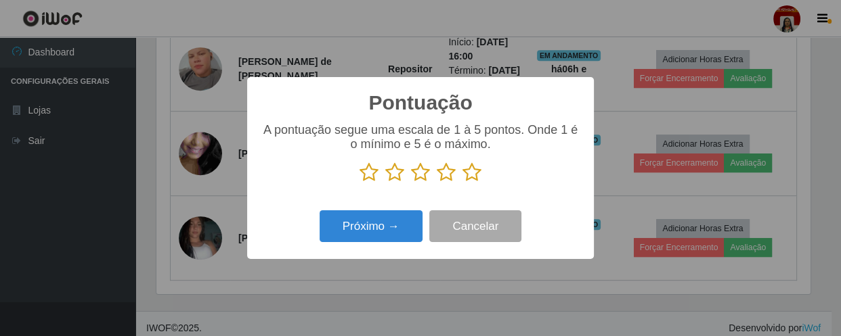
click at [477, 174] on icon at bounding box center [471, 172] width 19 height 20
click at [462, 183] on input "radio" at bounding box center [462, 183] width 0 height 0
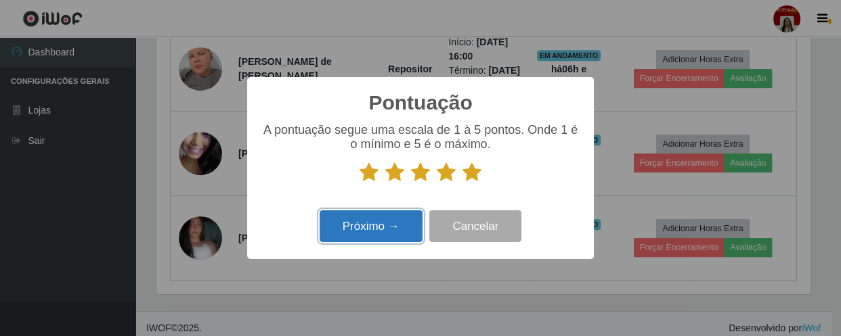
click at [404, 219] on button "Próximo →" at bounding box center [371, 227] width 103 height 32
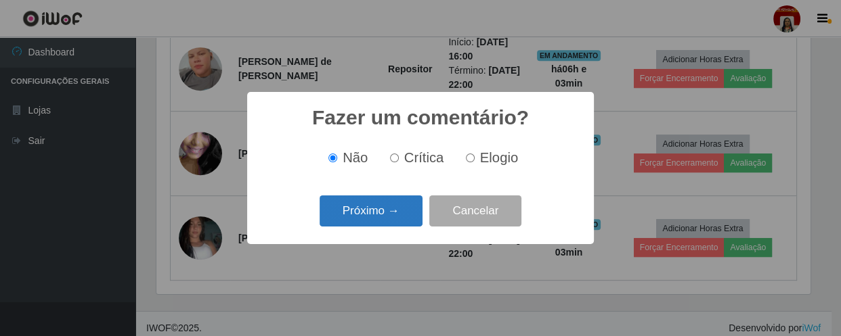
click at [401, 221] on button "Próximo →" at bounding box center [371, 212] width 103 height 32
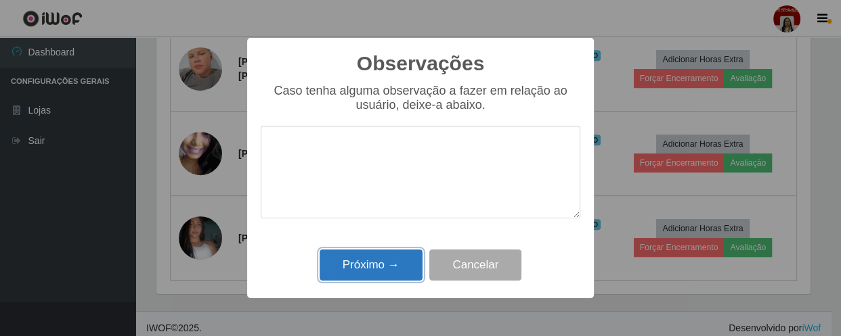
click at [387, 263] on button "Próximo →" at bounding box center [371, 266] width 103 height 32
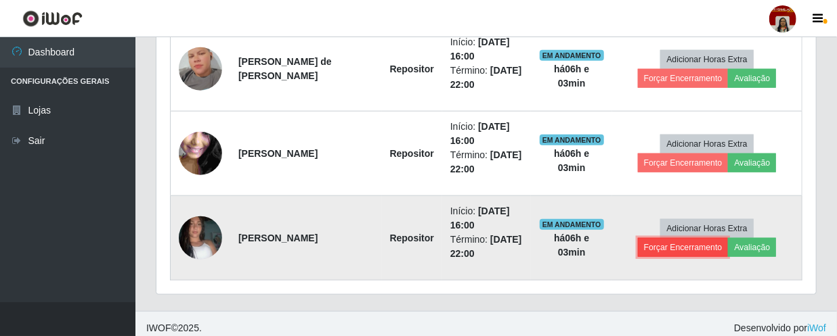
click at [671, 240] on button "Forçar Encerramento" at bounding box center [683, 247] width 91 height 19
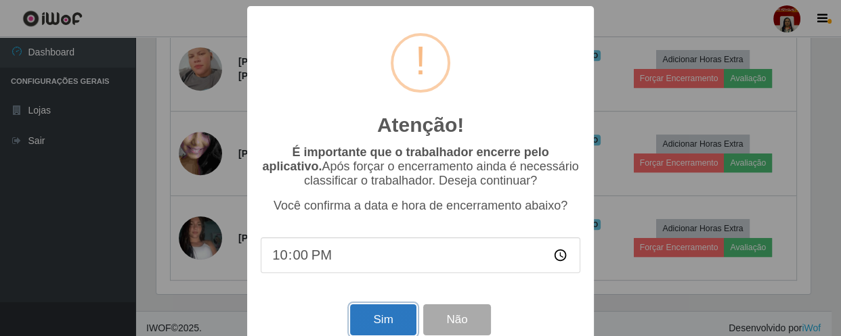
click at [391, 321] on button "Sim" at bounding box center [383, 321] width 66 height 32
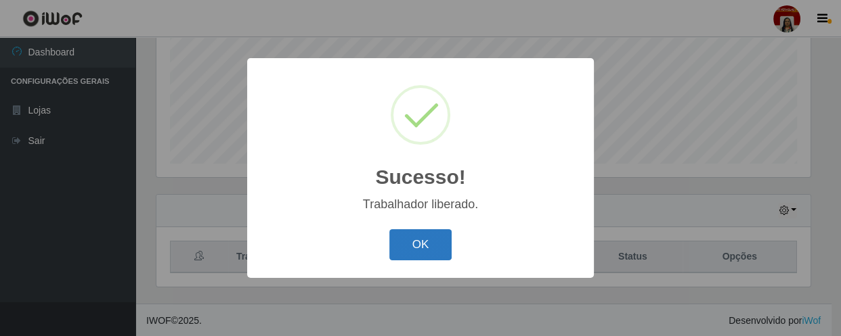
click at [432, 252] on button "OK" at bounding box center [420, 245] width 63 height 32
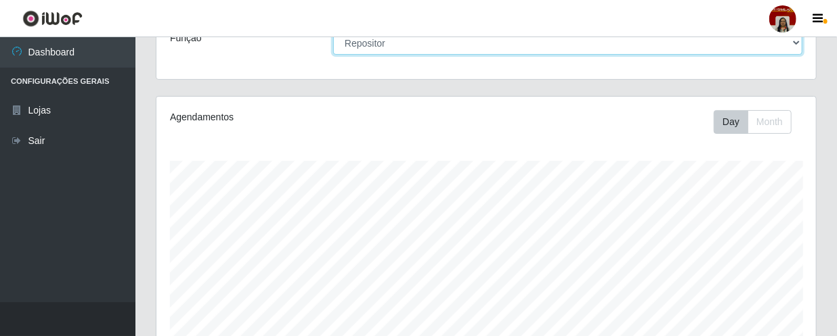
click at [795, 39] on select "[Selecione...] ASG ASG + ASG ++ Auxiliar de Depósito Auxiliar de Depósito + Aux…" at bounding box center [567, 43] width 469 height 24
click at [333, 31] on select "[Selecione...] ASG ASG + ASG ++ Auxiliar de Depósito Auxiliar de Depósito + Aux…" at bounding box center [567, 43] width 469 height 24
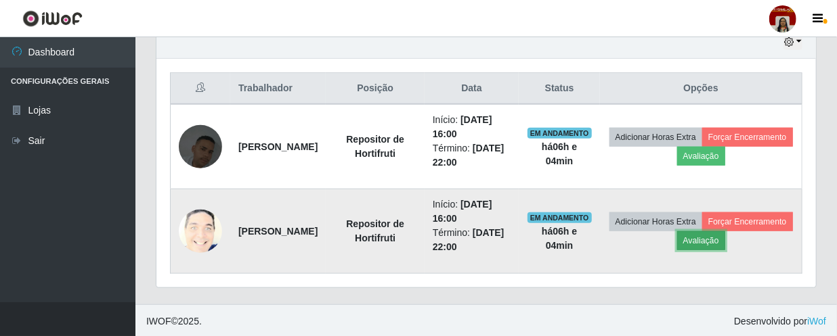
click at [725, 241] on button "Avaliação" at bounding box center [701, 241] width 48 height 19
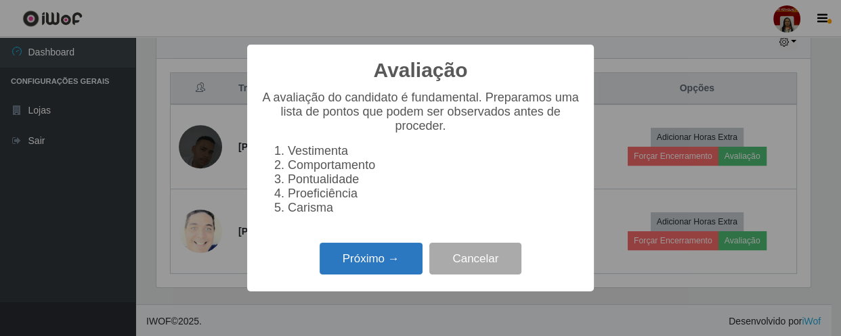
click at [373, 260] on button "Próximo →" at bounding box center [371, 259] width 103 height 32
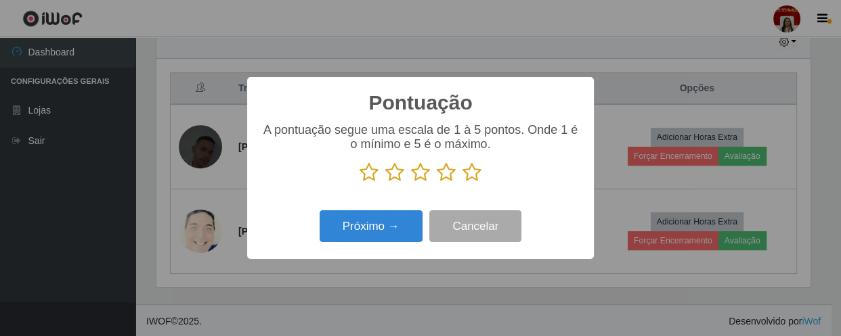
click at [476, 172] on icon at bounding box center [471, 172] width 19 height 20
click at [462, 183] on input "radio" at bounding box center [462, 183] width 0 height 0
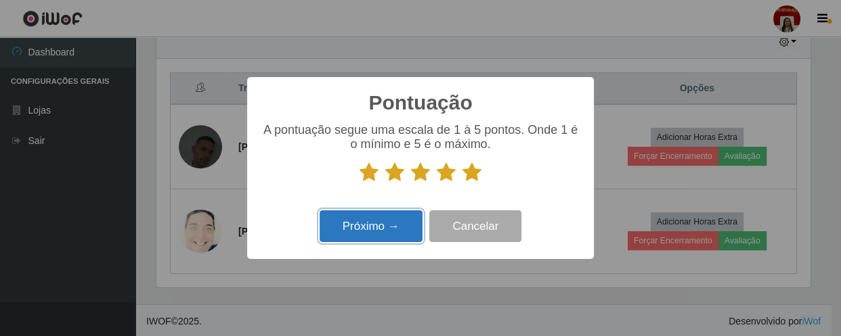
click at [370, 236] on button "Próximo →" at bounding box center [371, 227] width 103 height 32
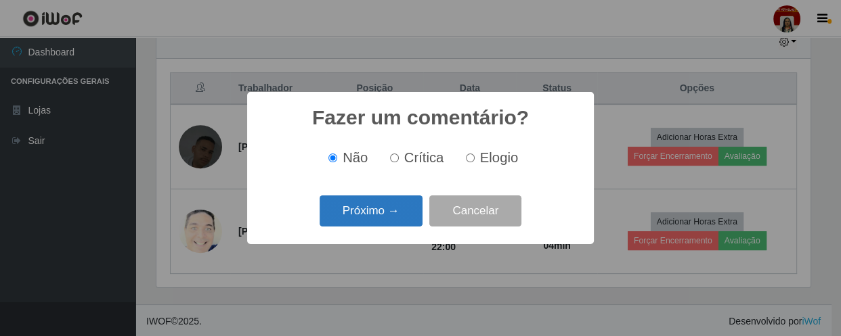
click at [382, 204] on button "Próximo →" at bounding box center [371, 212] width 103 height 32
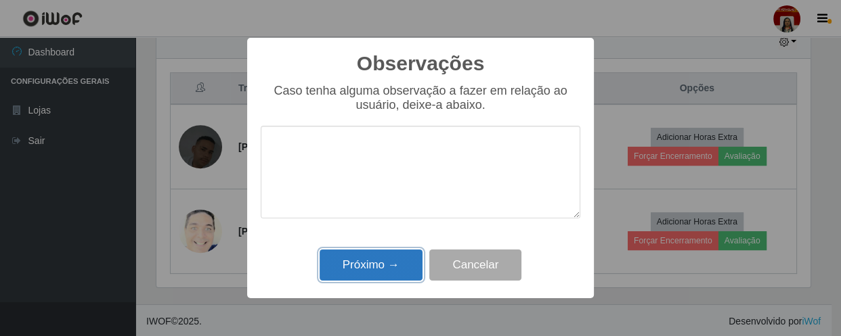
click at [384, 270] on button "Próximo →" at bounding box center [371, 266] width 103 height 32
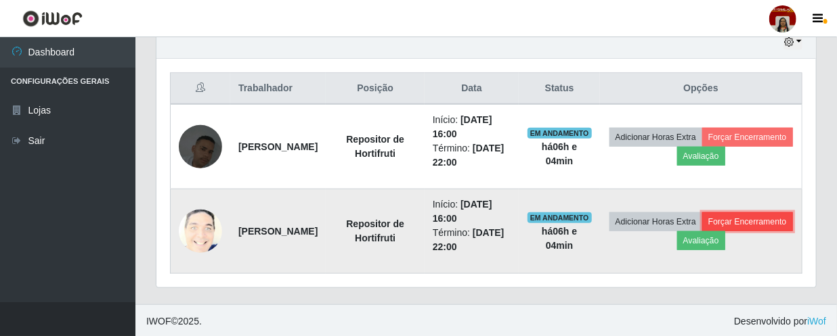
click at [702, 232] on button "Forçar Encerramento" at bounding box center [747, 222] width 91 height 19
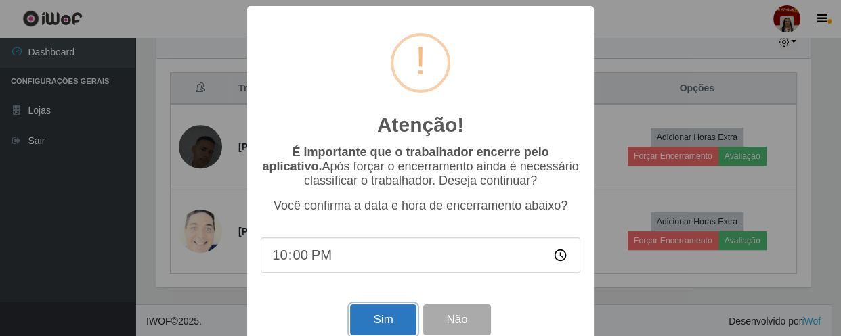
click at [392, 320] on button "Sim" at bounding box center [383, 321] width 66 height 32
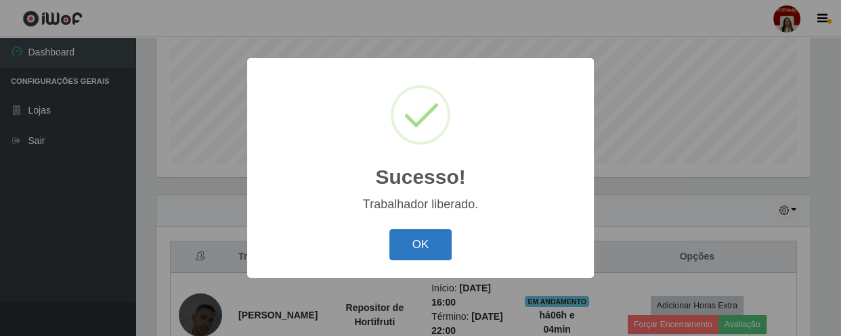
click at [426, 250] on button "OK" at bounding box center [420, 245] width 63 height 32
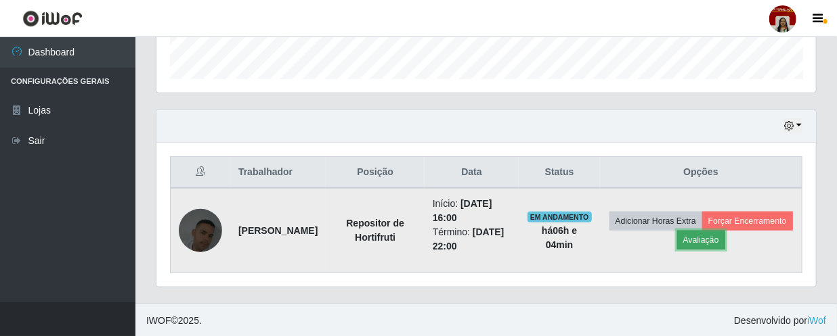
click at [725, 237] on button "Avaliação" at bounding box center [701, 240] width 48 height 19
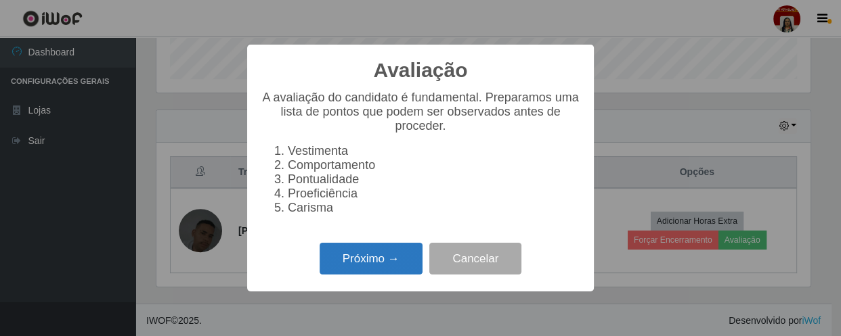
click at [393, 270] on button "Próximo →" at bounding box center [371, 259] width 103 height 32
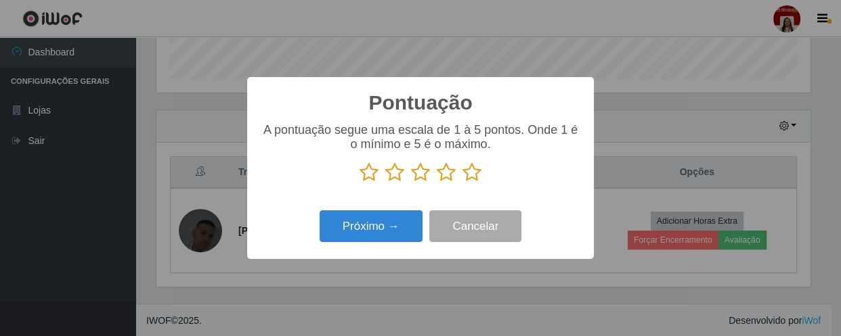
click at [474, 169] on icon at bounding box center [471, 172] width 19 height 20
click at [462, 183] on input "radio" at bounding box center [462, 183] width 0 height 0
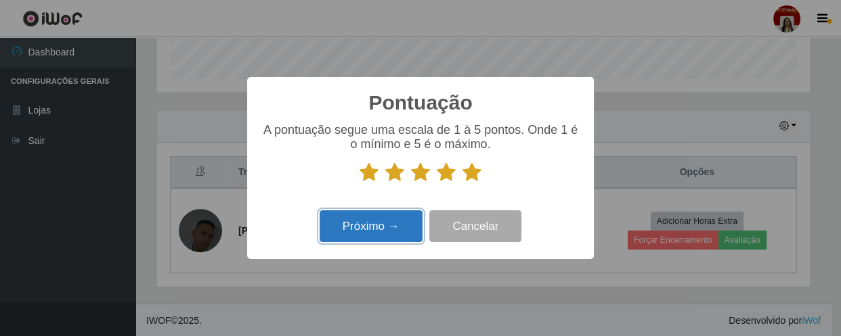
click at [373, 222] on button "Próximo →" at bounding box center [371, 227] width 103 height 32
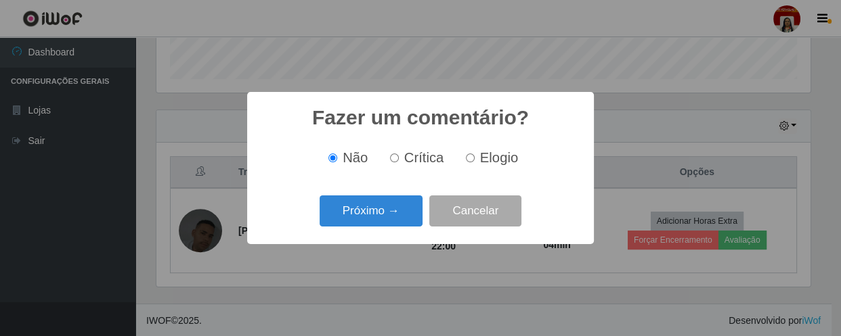
click at [373, 222] on button "Próximo →" at bounding box center [371, 212] width 103 height 32
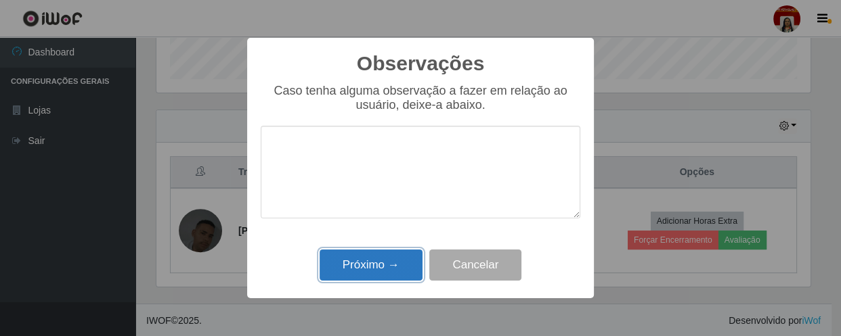
click at [380, 271] on button "Próximo →" at bounding box center [371, 266] width 103 height 32
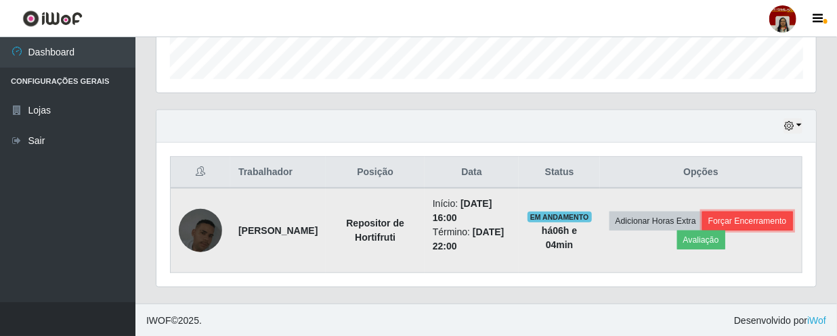
click at [702, 231] on button "Forçar Encerramento" at bounding box center [747, 221] width 91 height 19
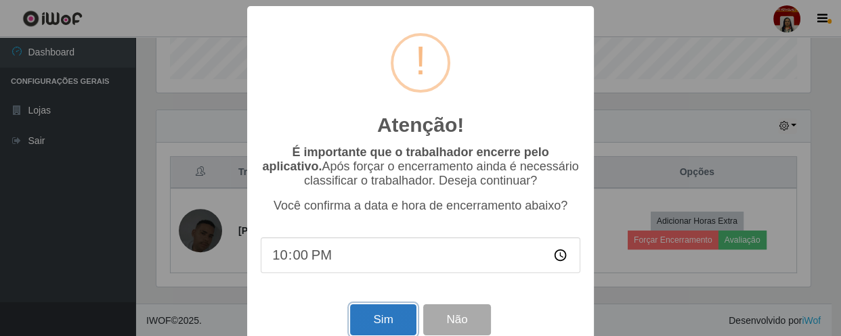
click at [375, 322] on button "Sim" at bounding box center [383, 321] width 66 height 32
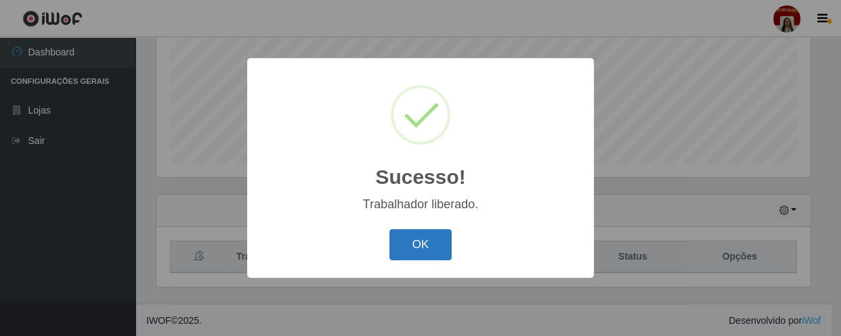
click at [431, 240] on button "OK" at bounding box center [420, 245] width 63 height 32
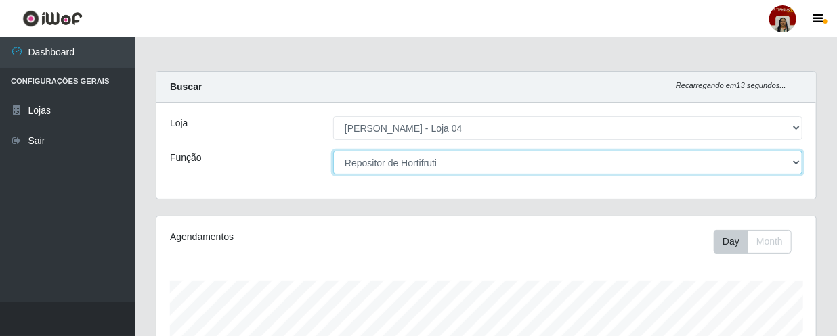
click at [792, 154] on select "[Selecione...] ASG ASG + ASG ++ Auxiliar de Depósito Auxiliar de Depósito + Aux…" at bounding box center [567, 163] width 469 height 24
click at [333, 151] on select "[Selecione...] ASG ASG + ASG ++ Auxiliar de Depósito Auxiliar de Depósito + Aux…" at bounding box center [567, 163] width 469 height 24
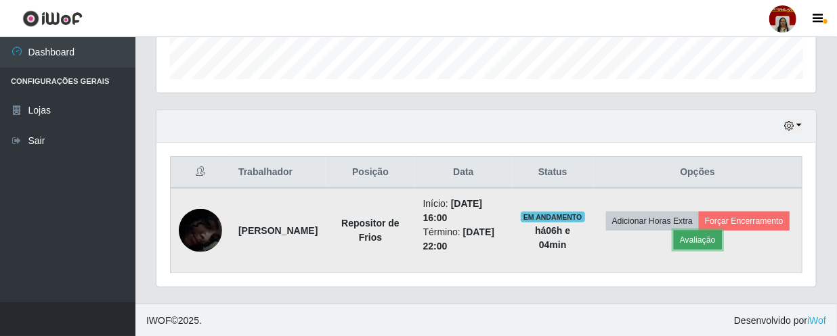
click at [722, 233] on button "Avaliação" at bounding box center [698, 240] width 48 height 19
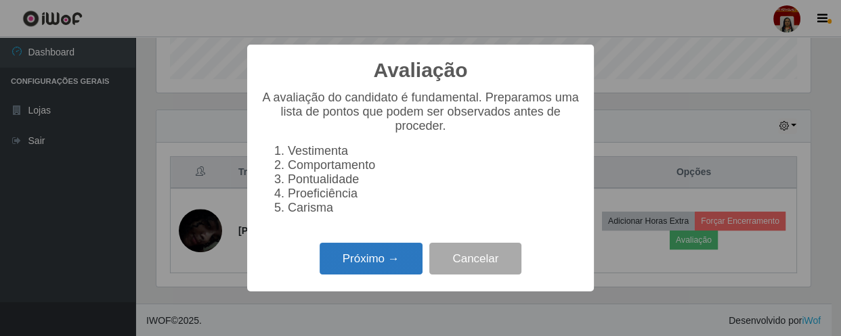
click at [366, 265] on button "Próximo →" at bounding box center [371, 259] width 103 height 32
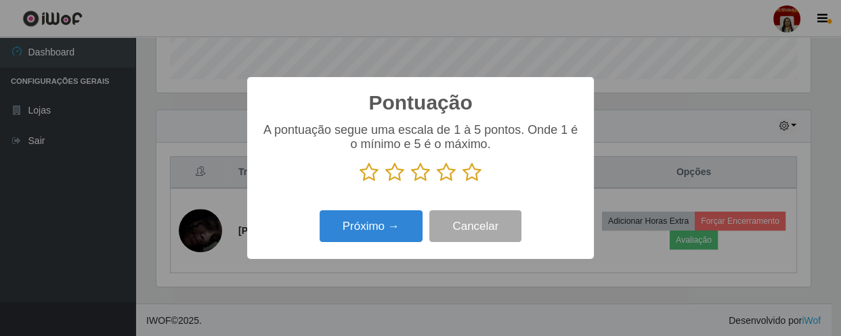
click at [473, 178] on icon at bounding box center [471, 172] width 19 height 20
click at [462, 183] on input "radio" at bounding box center [462, 183] width 0 height 0
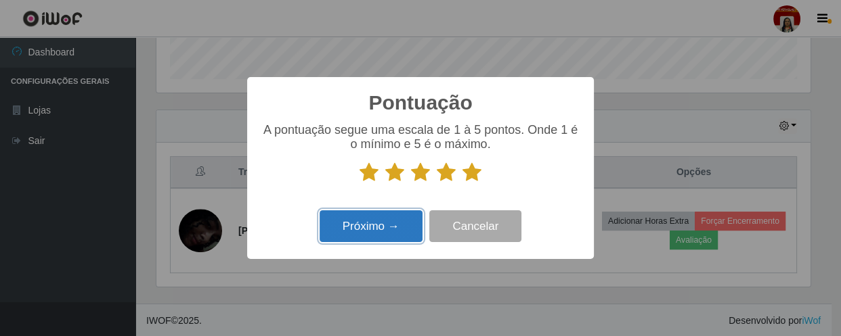
click at [392, 227] on button "Próximo →" at bounding box center [371, 227] width 103 height 32
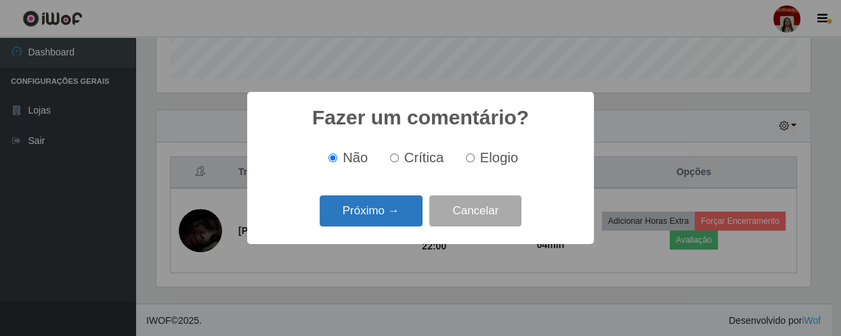
click at [363, 210] on button "Próximo →" at bounding box center [371, 212] width 103 height 32
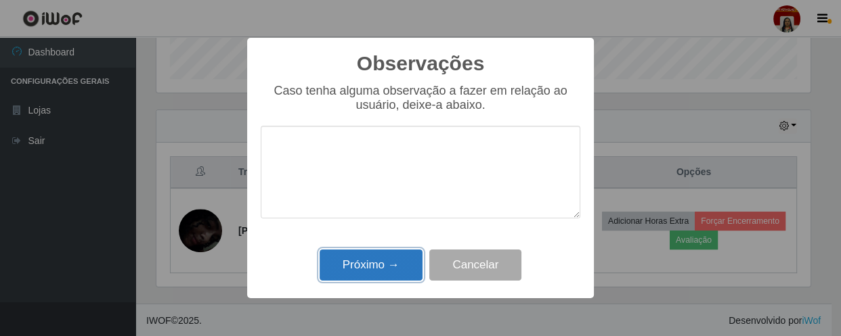
click at [380, 265] on button "Próximo →" at bounding box center [371, 266] width 103 height 32
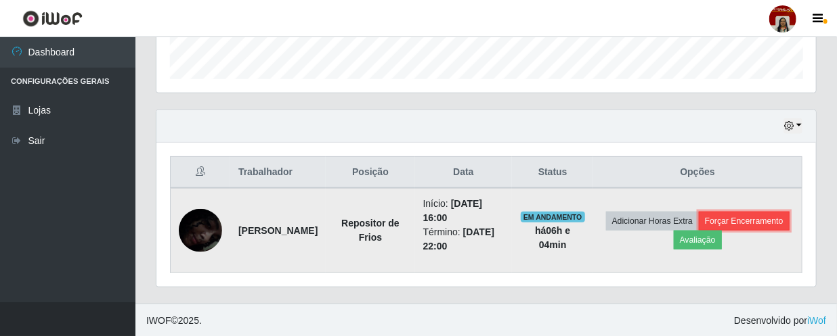
click at [699, 231] on button "Forçar Encerramento" at bounding box center [744, 221] width 91 height 19
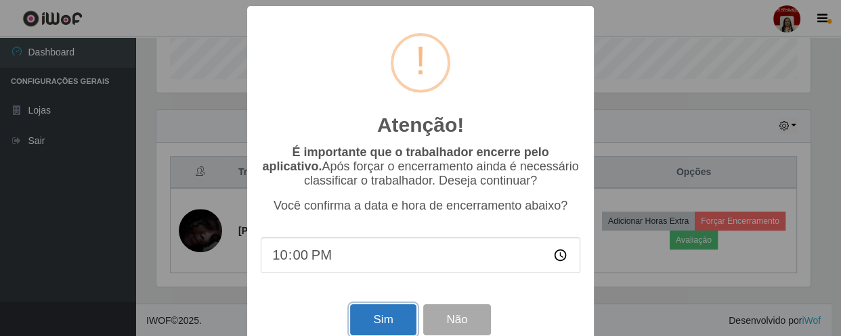
click at [376, 325] on button "Sim" at bounding box center [383, 321] width 66 height 32
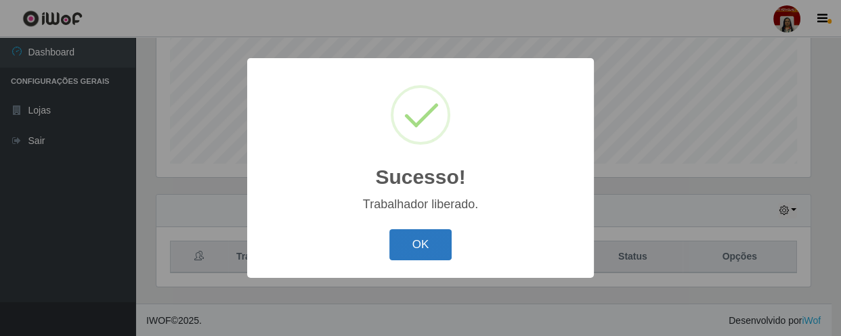
click at [421, 248] on button "OK" at bounding box center [420, 245] width 63 height 32
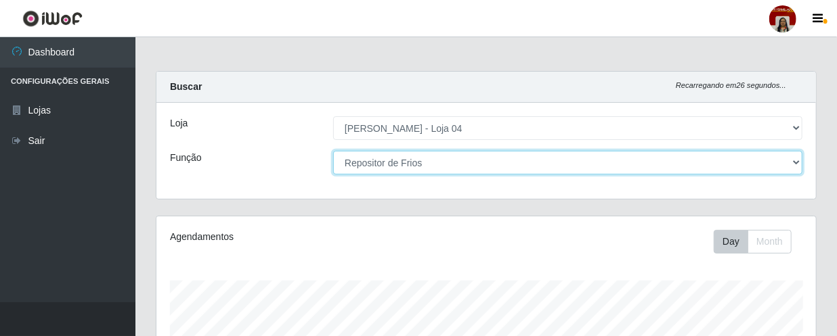
click at [797, 167] on select "[Selecione...] ASG ASG + ASG ++ Auxiliar de Depósito Auxiliar de Depósito + Aux…" at bounding box center [567, 163] width 469 height 24
click at [333, 151] on select "[Selecione...] ASG ASG + ASG ++ Auxiliar de Depósito Auxiliar de Depósito + Aux…" at bounding box center [567, 163] width 469 height 24
click at [795, 164] on select "[Selecione...] ASG ASG + ASG ++ Auxiliar de Depósito Auxiliar de Depósito + Aux…" at bounding box center [567, 163] width 469 height 24
select select "24"
click at [438, 164] on select "[Selecione...] ASG ASG + ASG ++ Auxiliar de Depósito Auxiliar de Depósito + Aux…" at bounding box center [567, 163] width 469 height 24
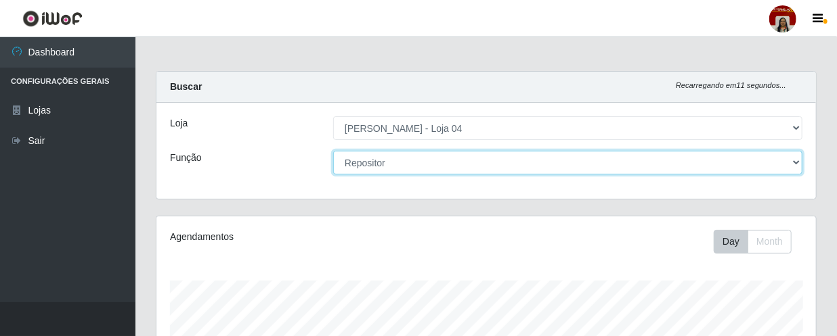
click at [438, 164] on select "[Selecione...] ASG ASG + ASG ++ Auxiliar de Depósito Auxiliar de Depósito + Aux…" at bounding box center [567, 163] width 469 height 24
click at [333, 151] on select "[Selecione...] ASG ASG + ASG ++ Auxiliar de Depósito Auxiliar de Depósito + Aux…" at bounding box center [567, 163] width 469 height 24
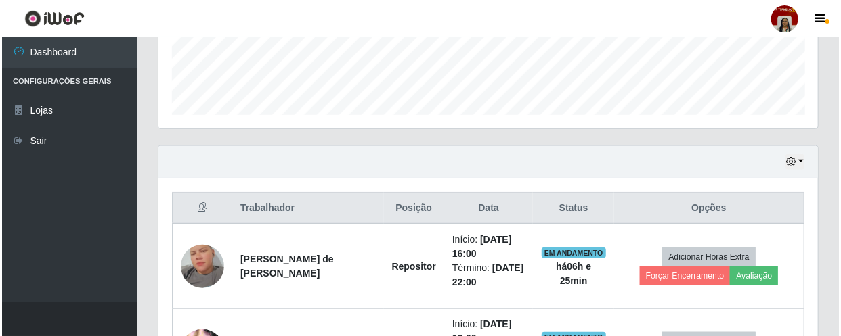
scroll to position [489, 0]
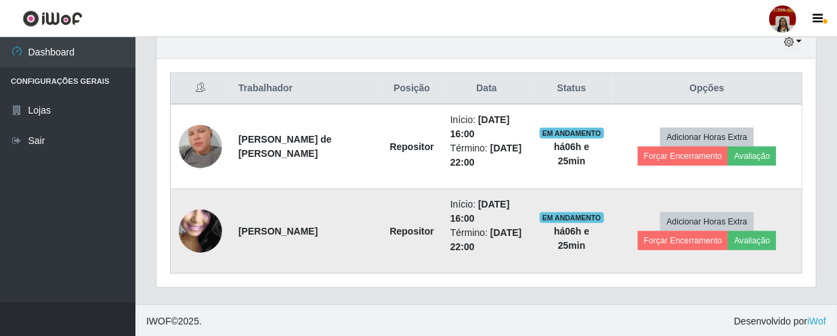
click at [202, 235] on img at bounding box center [200, 231] width 43 height 97
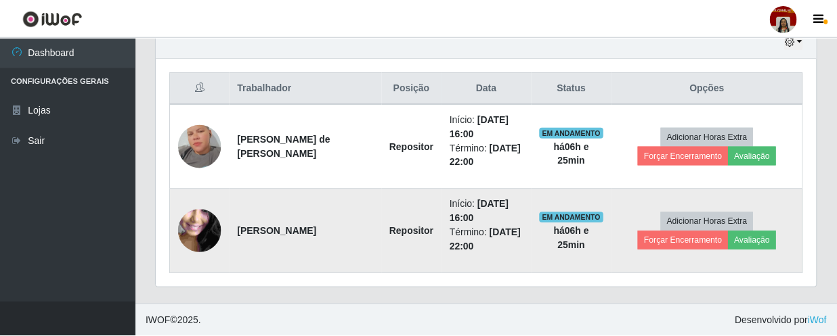
scroll to position [281, 653]
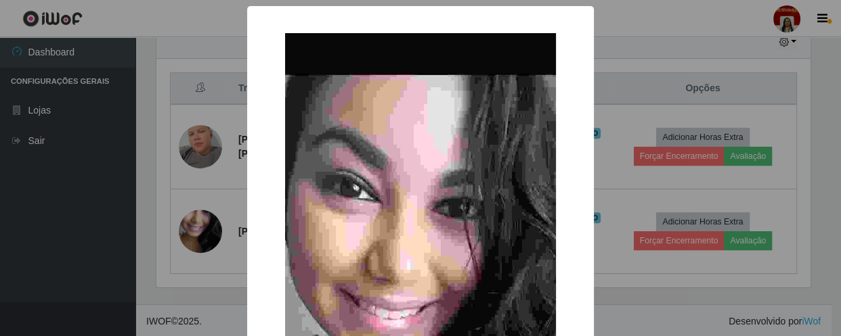
click at [201, 232] on div "× OK Cancel" at bounding box center [420, 168] width 841 height 336
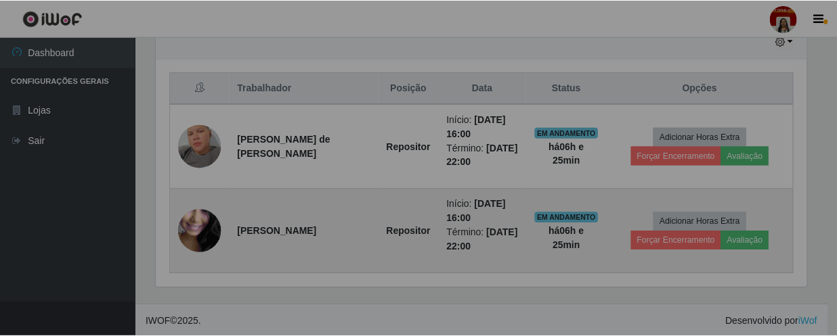
scroll to position [281, 659]
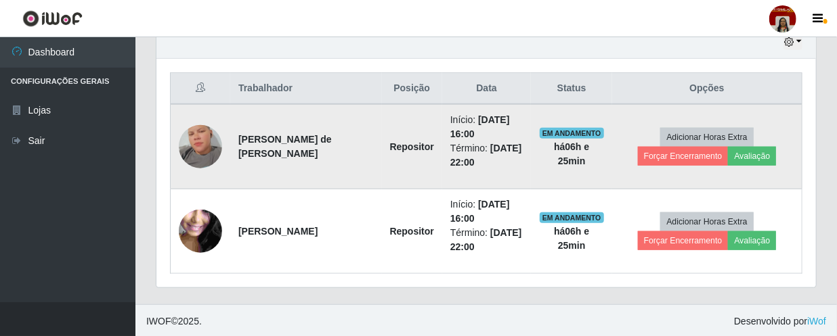
click at [200, 156] on img at bounding box center [200, 146] width 43 height 77
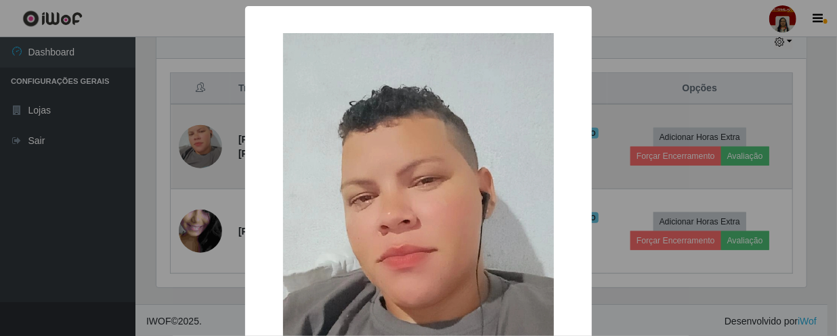
scroll to position [281, 653]
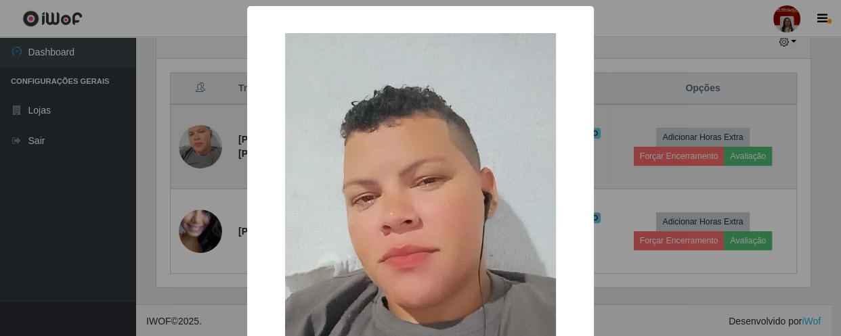
click at [200, 156] on div "× OK Cancel" at bounding box center [420, 168] width 841 height 336
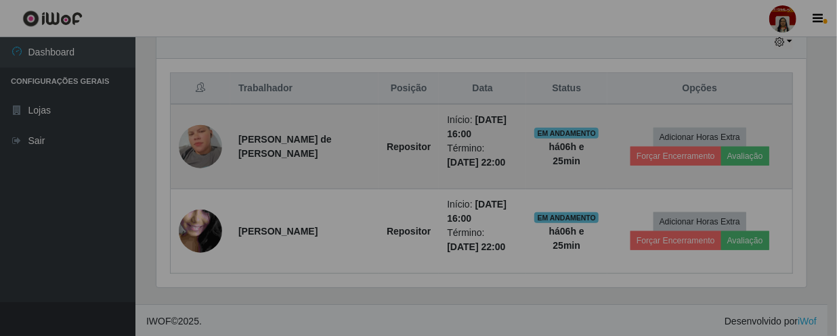
scroll to position [281, 659]
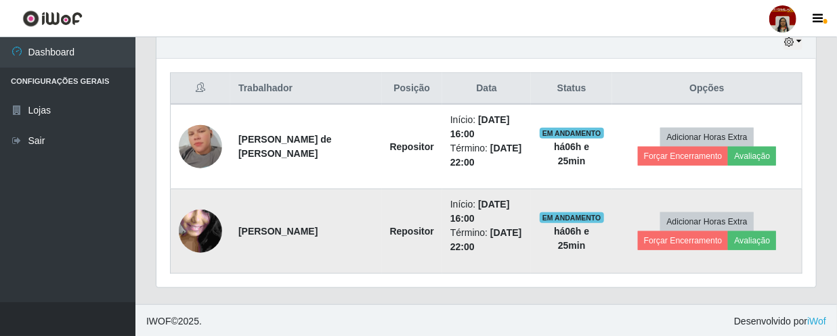
click at [200, 225] on img at bounding box center [200, 231] width 43 height 97
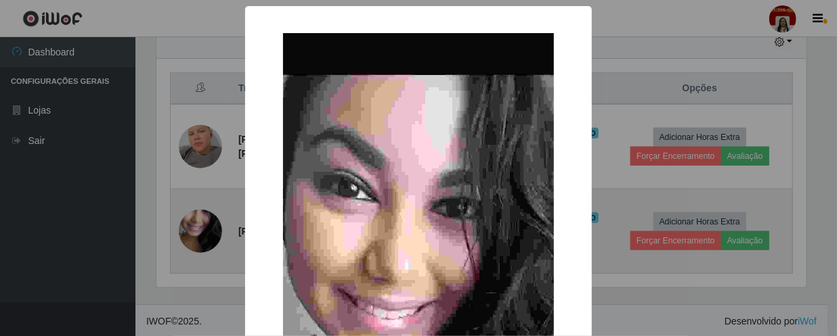
scroll to position [281, 653]
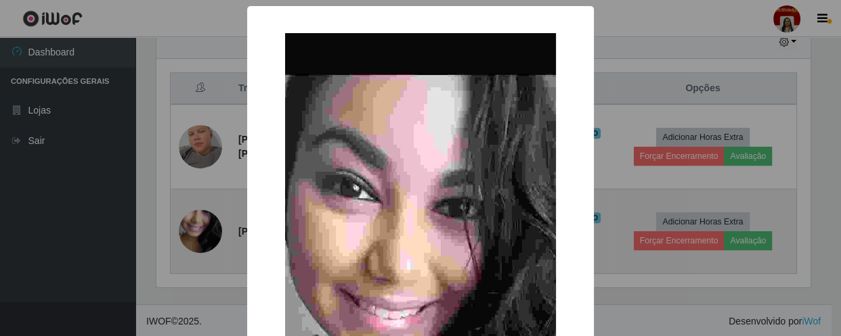
click at [200, 225] on div "× OK Cancel" at bounding box center [420, 168] width 841 height 336
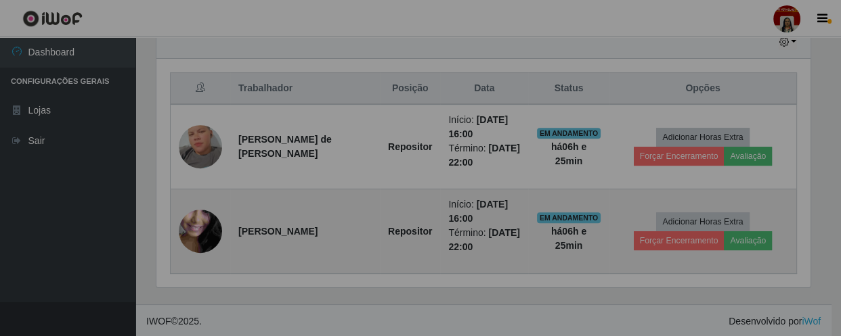
scroll to position [281, 659]
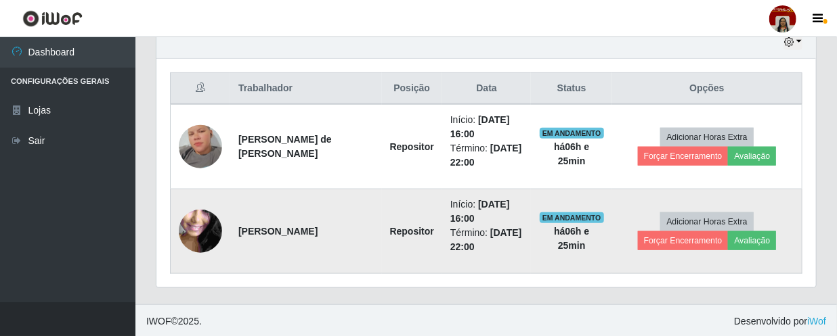
click at [198, 244] on img at bounding box center [200, 231] width 43 height 97
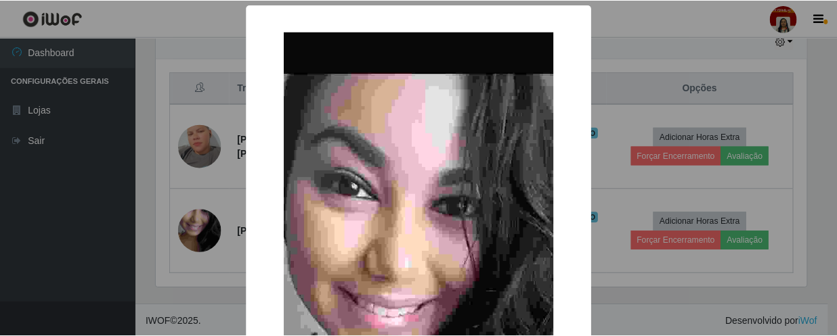
scroll to position [0, 0]
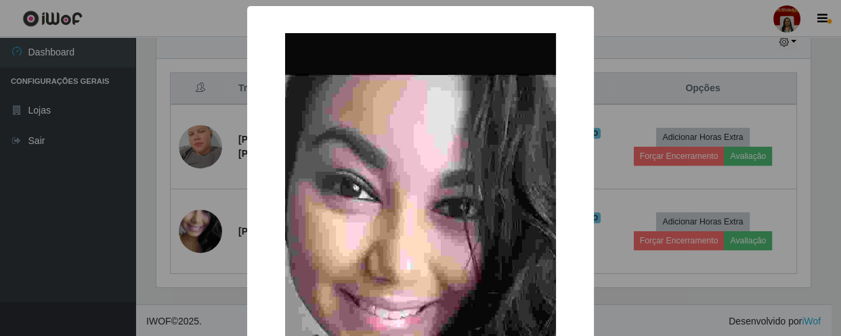
click at [196, 146] on div "× OK Cancel" at bounding box center [420, 168] width 841 height 336
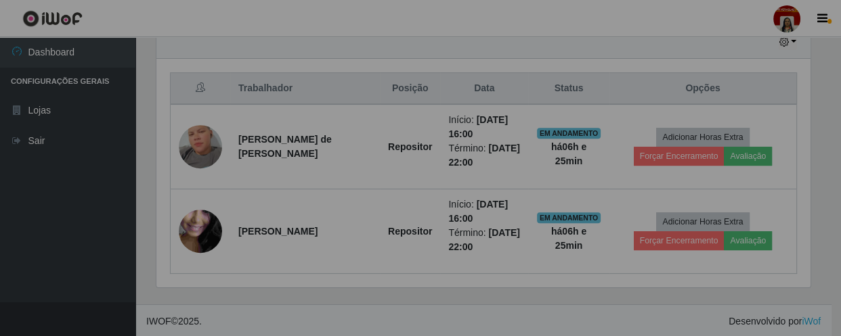
scroll to position [281, 659]
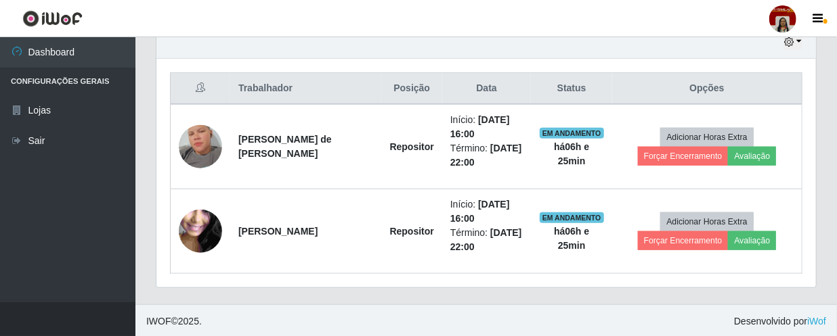
click at [196, 146] on img at bounding box center [200, 146] width 43 height 77
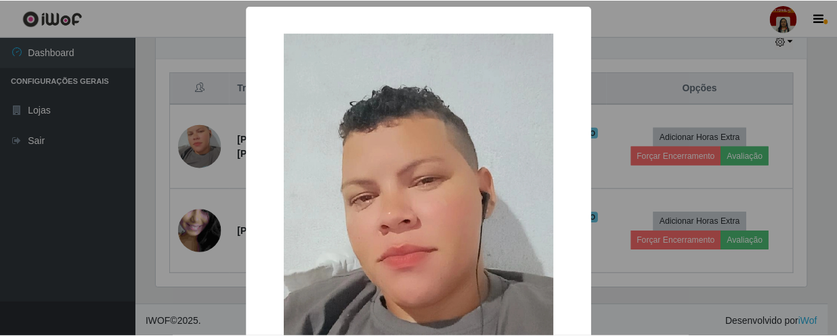
scroll to position [281, 653]
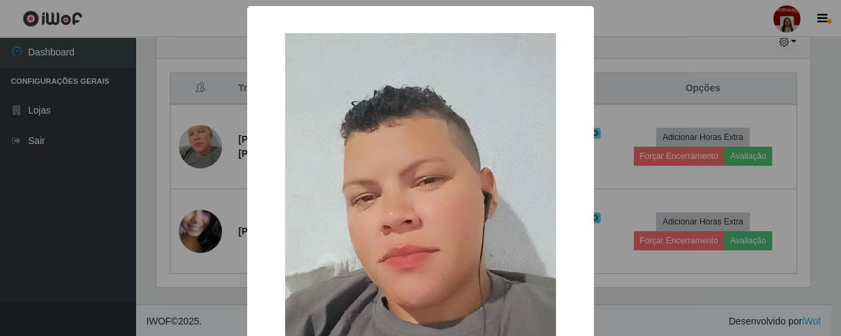
click at [197, 151] on div "× OK Cancel" at bounding box center [420, 168] width 841 height 336
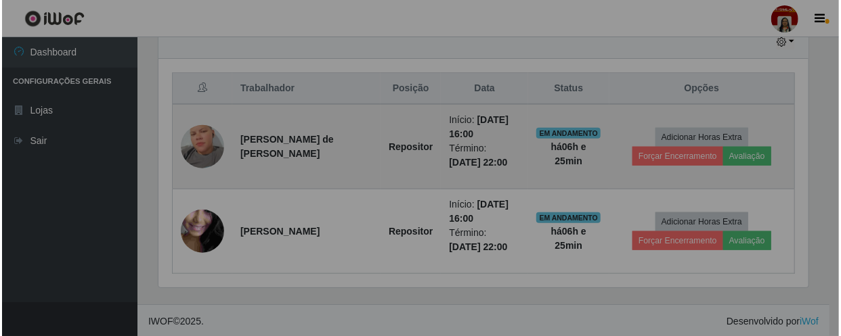
scroll to position [281, 659]
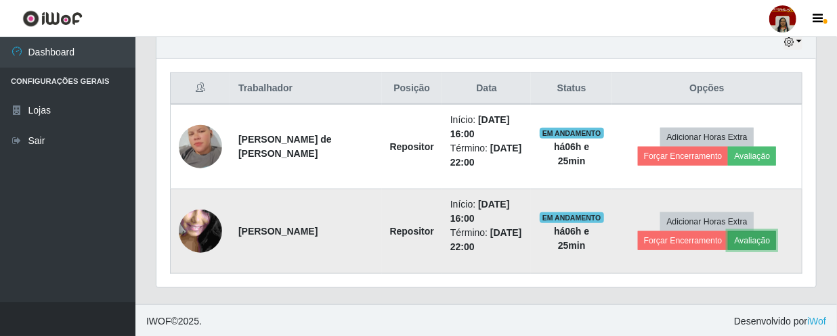
click at [750, 241] on button "Avaliação" at bounding box center [752, 241] width 48 height 19
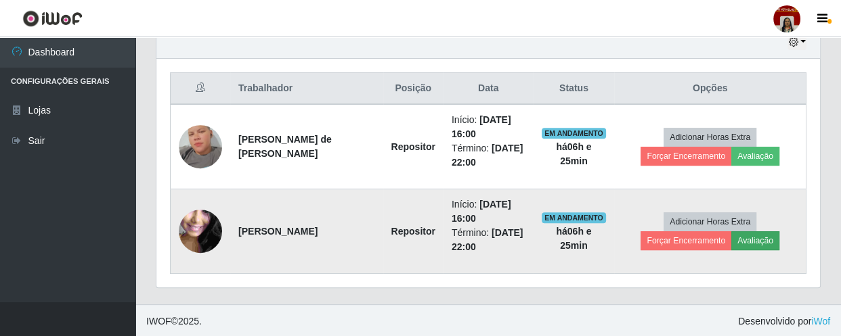
scroll to position [281, 653]
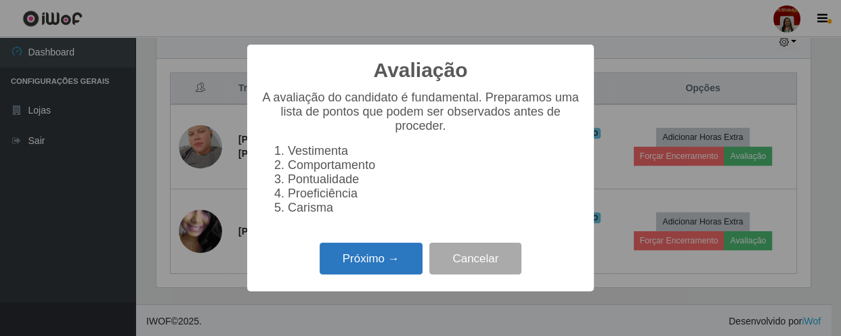
click at [355, 267] on button "Próximo →" at bounding box center [371, 259] width 103 height 32
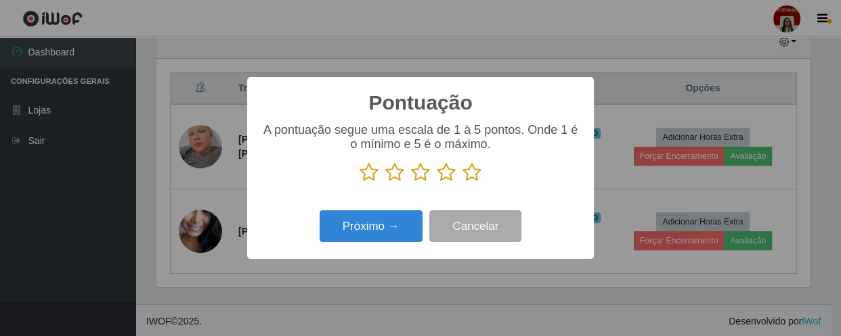
scroll to position [676691, 676317]
click at [473, 177] on icon at bounding box center [471, 172] width 19 height 20
click at [462, 183] on input "radio" at bounding box center [462, 183] width 0 height 0
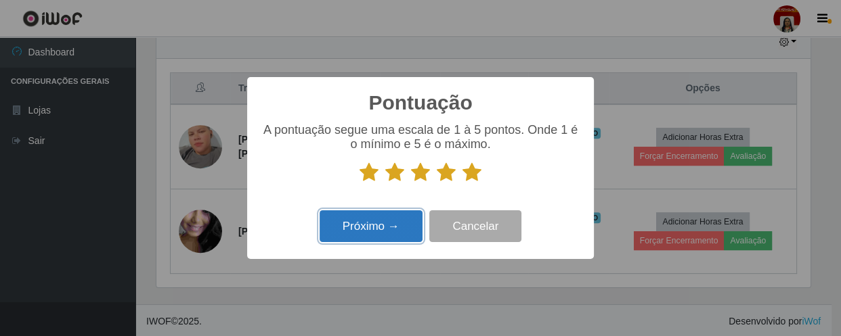
click at [333, 223] on button "Próximo →" at bounding box center [371, 227] width 103 height 32
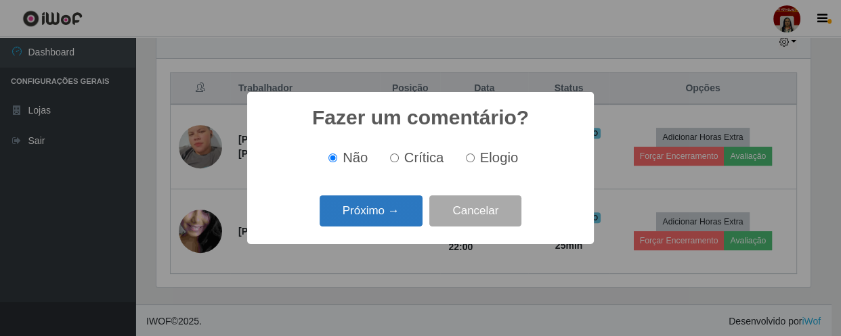
click at [345, 216] on button "Próximo →" at bounding box center [371, 212] width 103 height 32
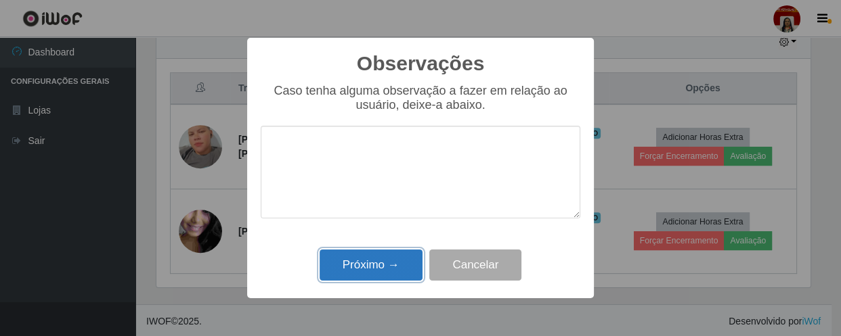
click at [359, 268] on button "Próximo →" at bounding box center [371, 266] width 103 height 32
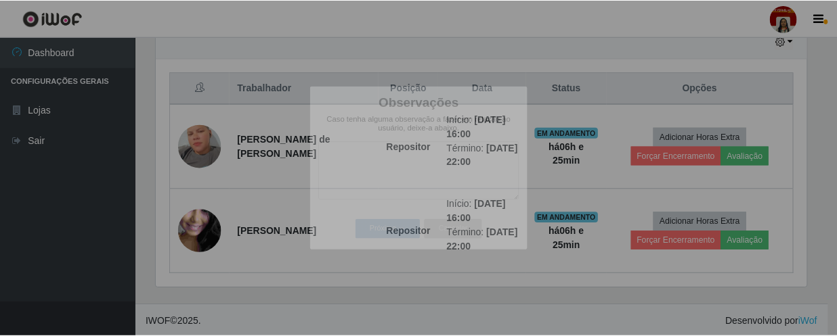
scroll to position [281, 659]
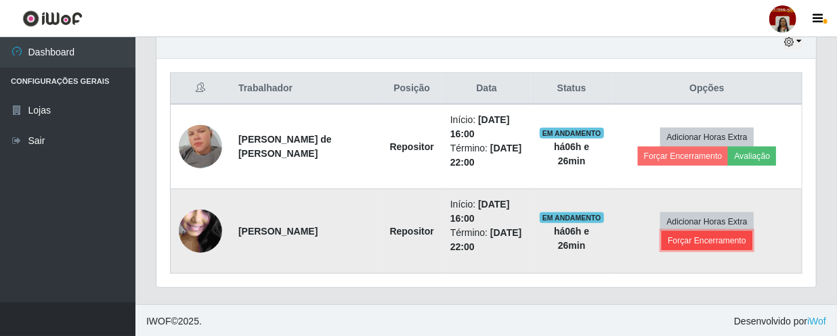
click at [691, 241] on button "Forçar Encerramento" at bounding box center [706, 241] width 91 height 19
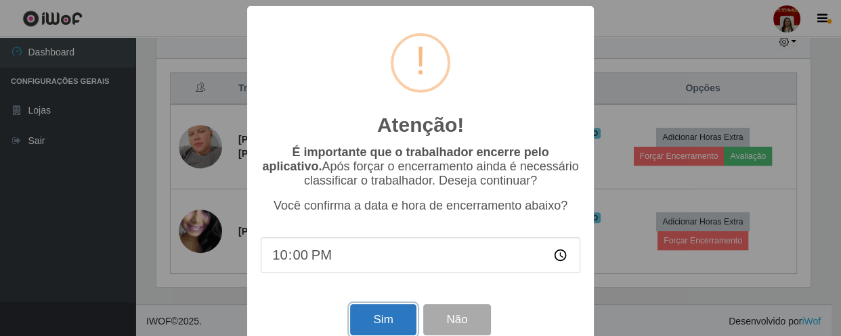
click at [373, 320] on button "Sim" at bounding box center [383, 321] width 66 height 32
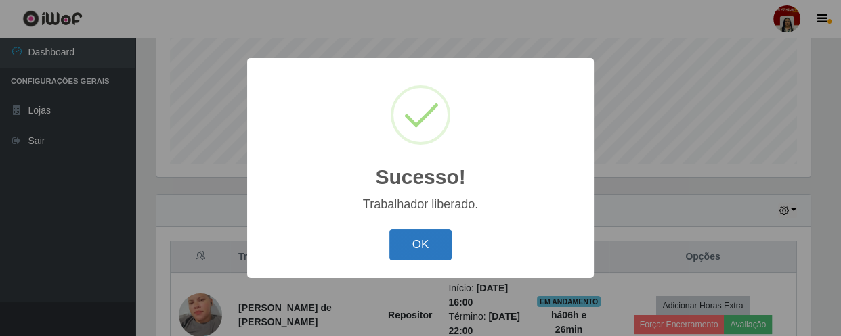
click at [433, 237] on button "OK" at bounding box center [420, 245] width 63 height 32
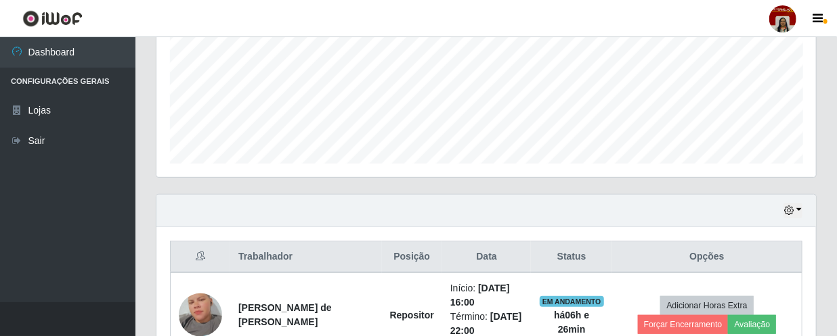
scroll to position [405, 0]
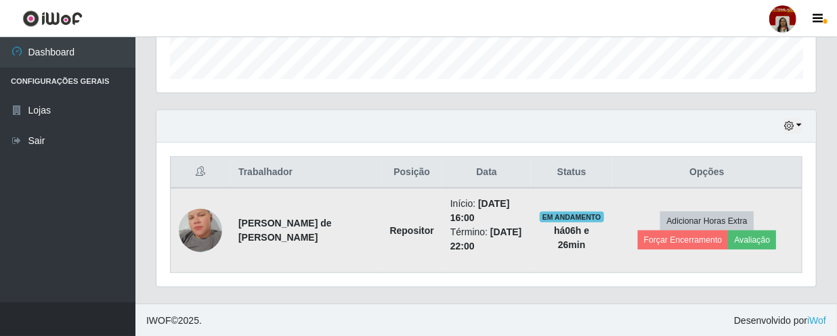
click at [194, 227] on img at bounding box center [200, 230] width 43 height 77
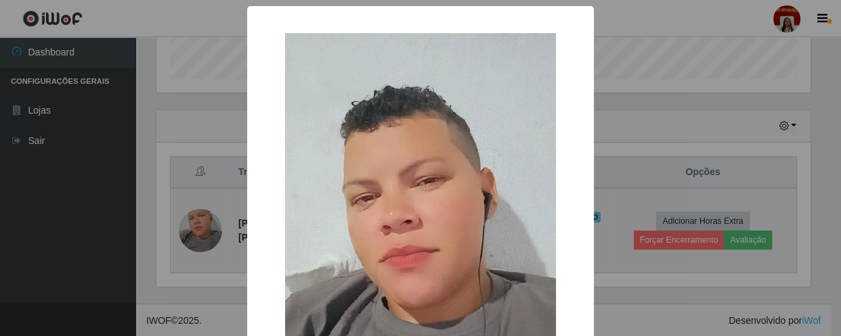
click at [194, 227] on div "× OK Cancel" at bounding box center [420, 168] width 841 height 336
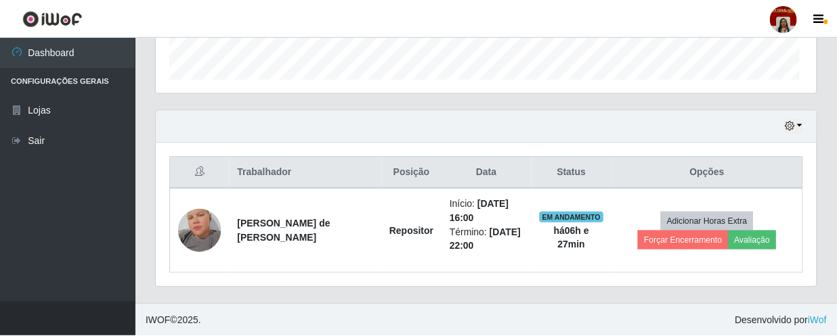
scroll to position [281, 659]
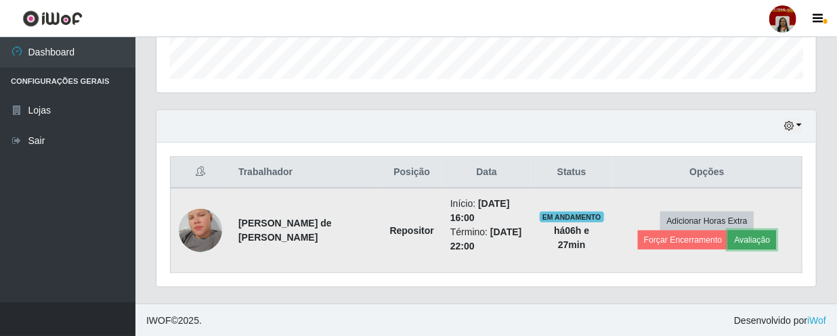
click at [728, 243] on button "Avaliação" at bounding box center [752, 240] width 48 height 19
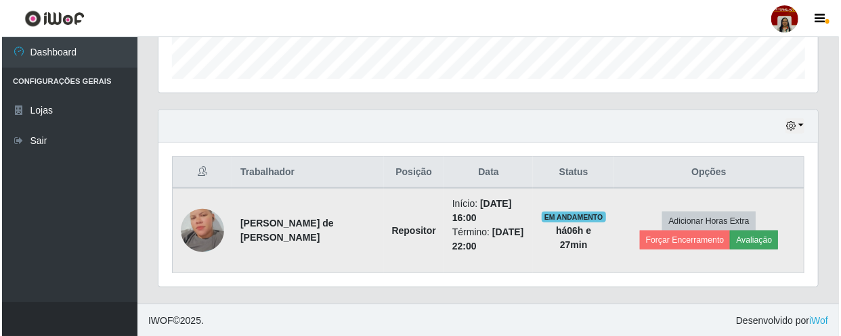
scroll to position [281, 653]
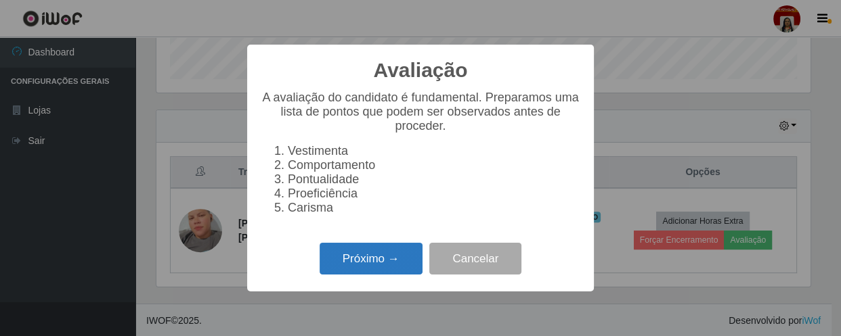
click at [370, 263] on button "Próximo →" at bounding box center [371, 259] width 103 height 32
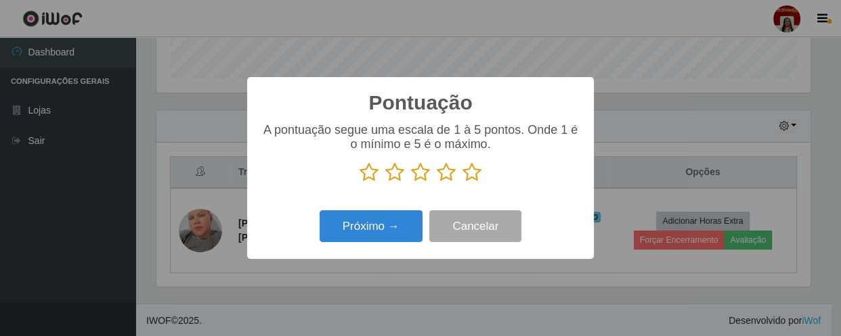
click at [467, 175] on icon at bounding box center [471, 172] width 19 height 20
click at [462, 183] on input "radio" at bounding box center [462, 183] width 0 height 0
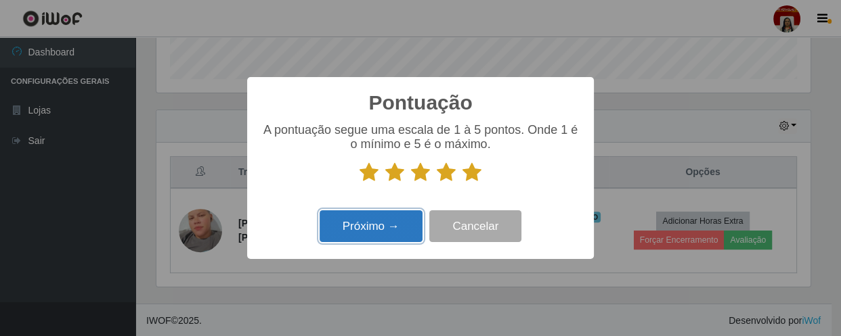
click at [387, 221] on button "Próximo →" at bounding box center [371, 227] width 103 height 32
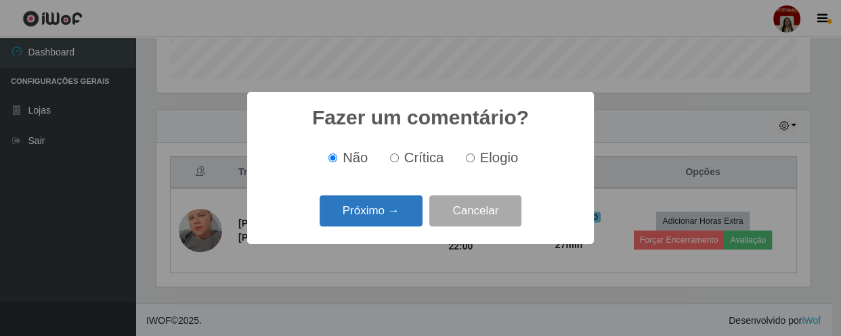
click at [374, 212] on button "Próximo →" at bounding box center [371, 212] width 103 height 32
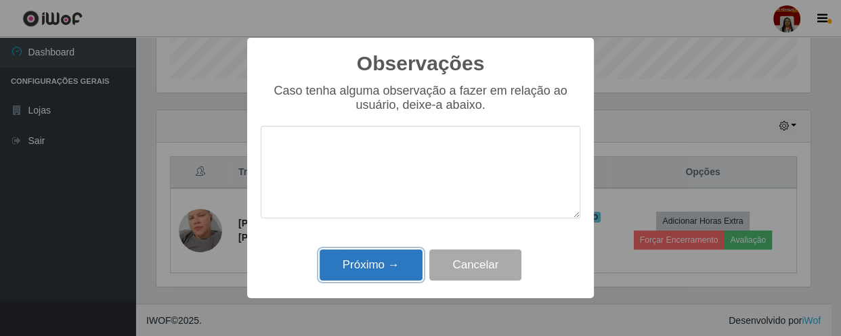
click at [366, 257] on button "Próximo →" at bounding box center [371, 266] width 103 height 32
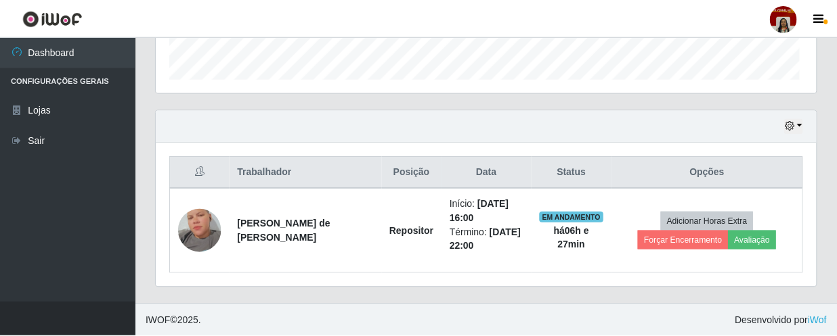
scroll to position [281, 659]
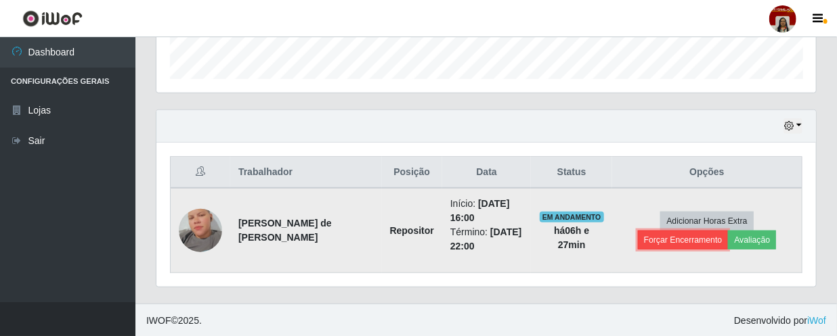
click at [728, 231] on button "Forçar Encerramento" at bounding box center [683, 240] width 91 height 19
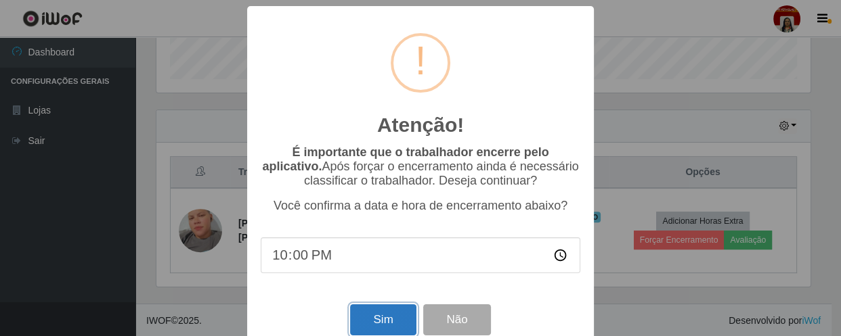
click at [379, 316] on button "Sim" at bounding box center [383, 321] width 66 height 32
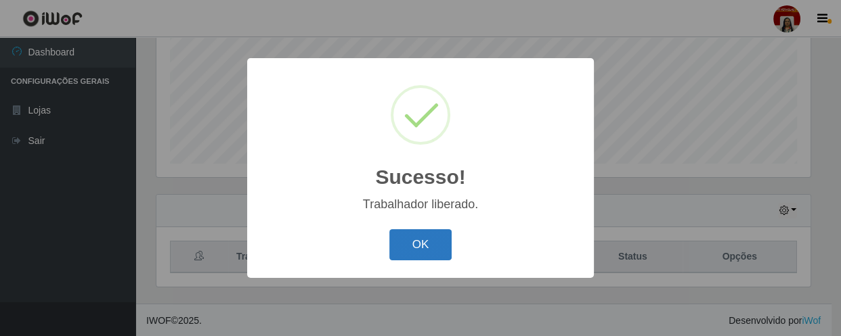
click at [433, 237] on button "OK" at bounding box center [420, 245] width 63 height 32
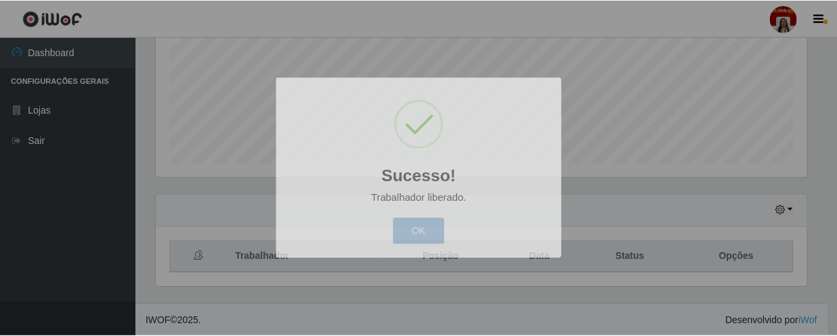
scroll to position [281, 659]
